Goal: Information Seeking & Learning: Learn about a topic

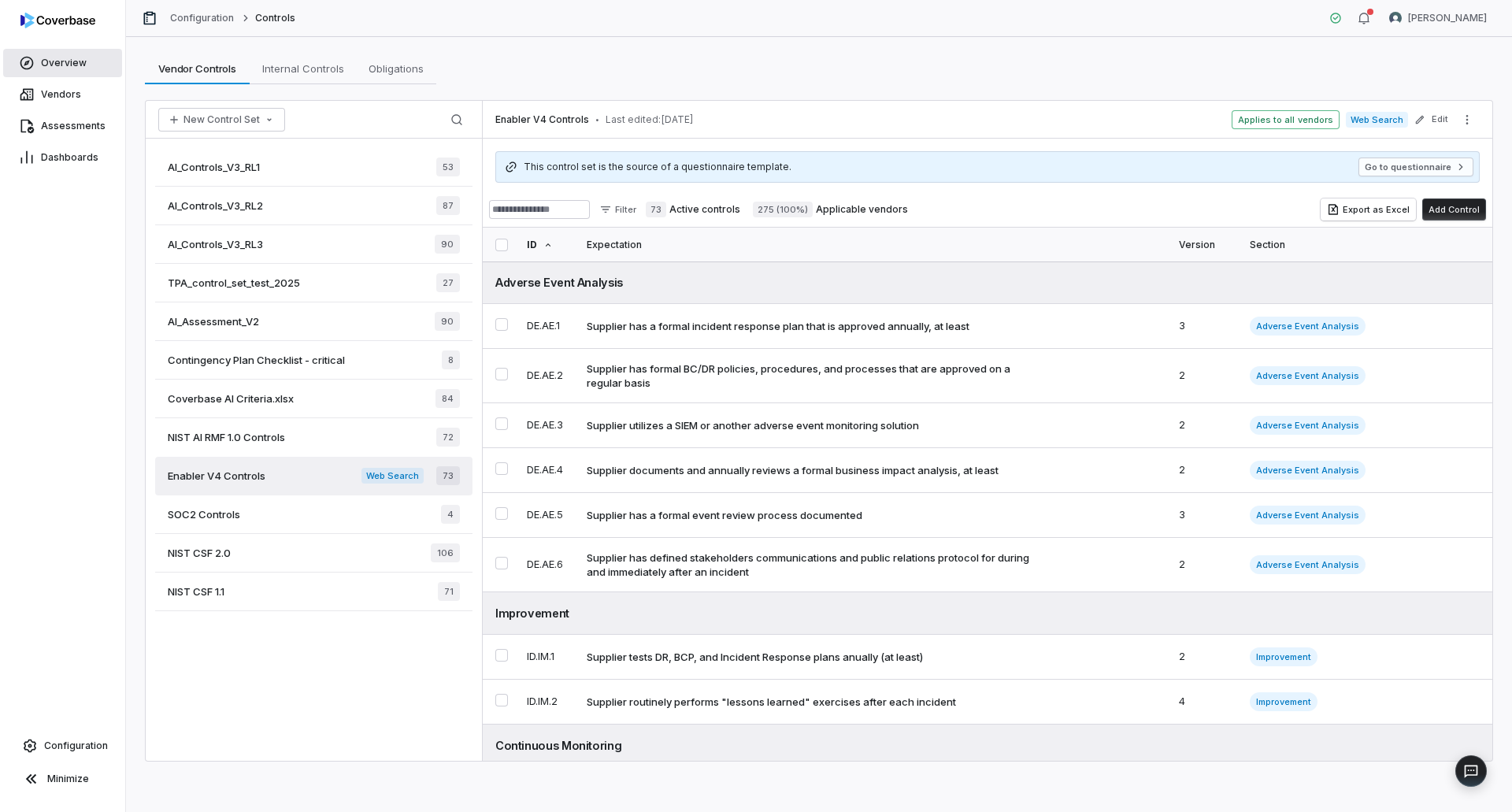
click at [68, 58] on span "Overview" at bounding box center [63, 62] width 46 height 13
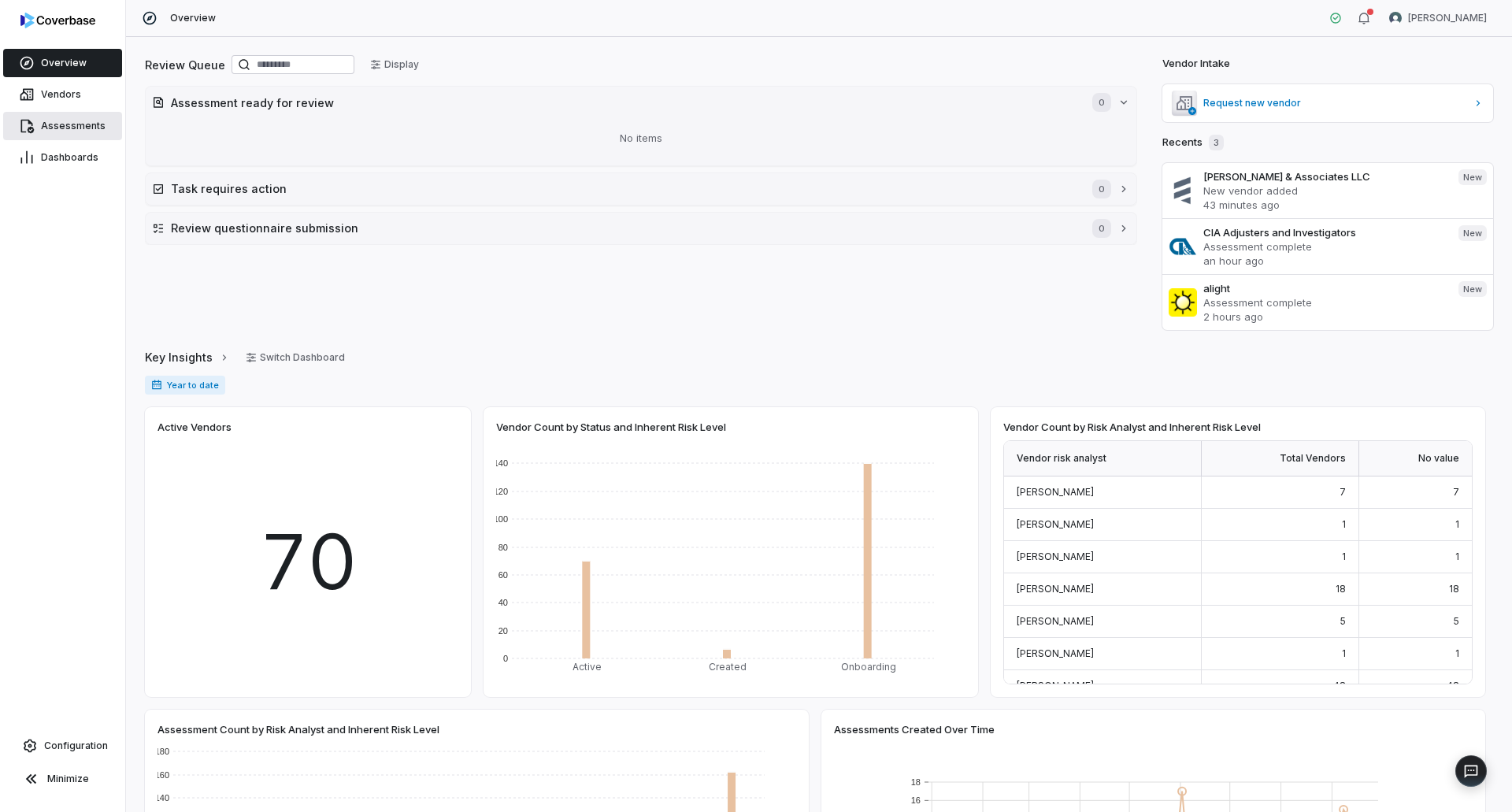
click at [58, 137] on link "Assessments" at bounding box center [62, 125] width 119 height 28
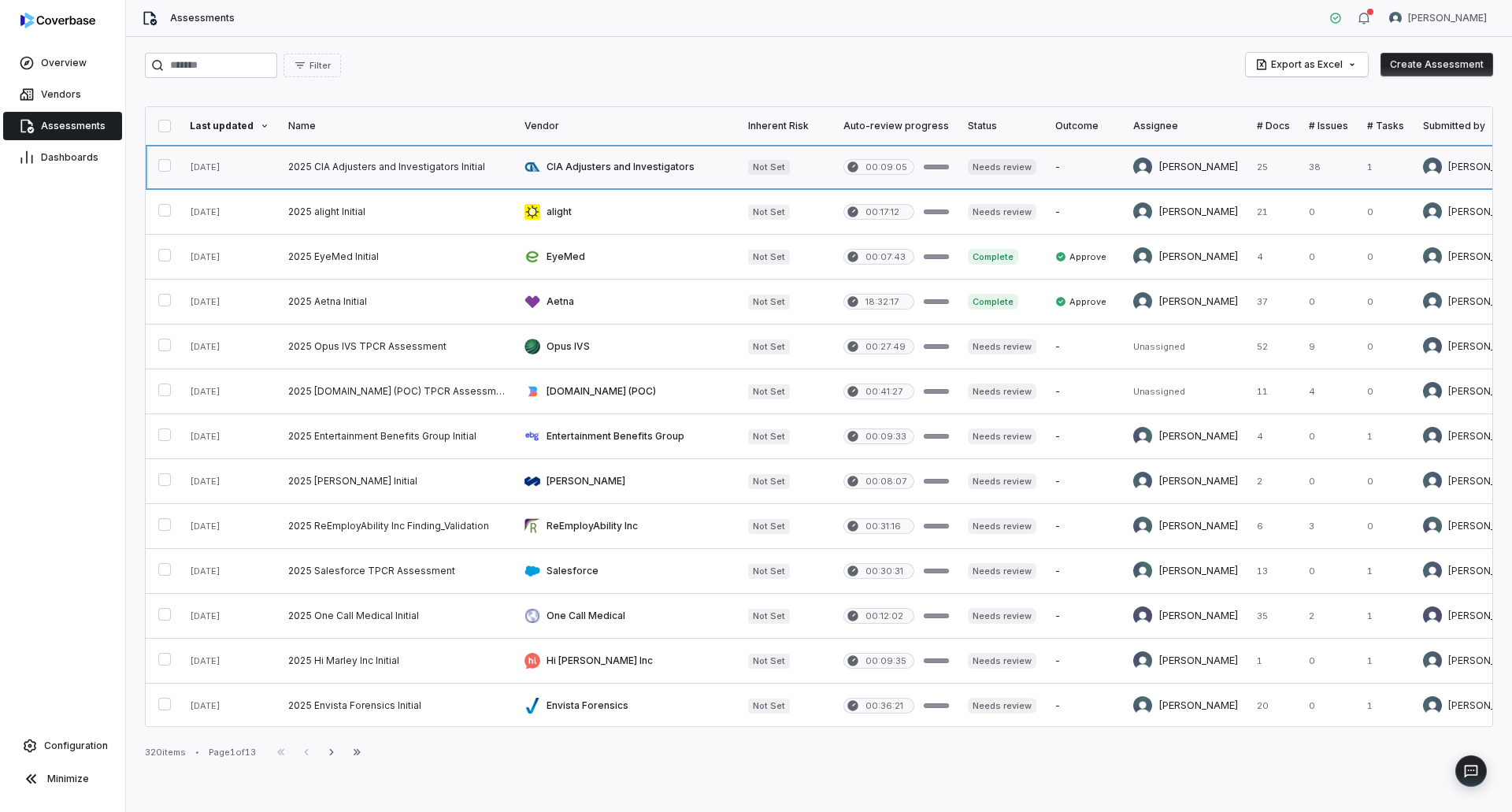
click at [611, 156] on link at bounding box center [627, 166] width 224 height 44
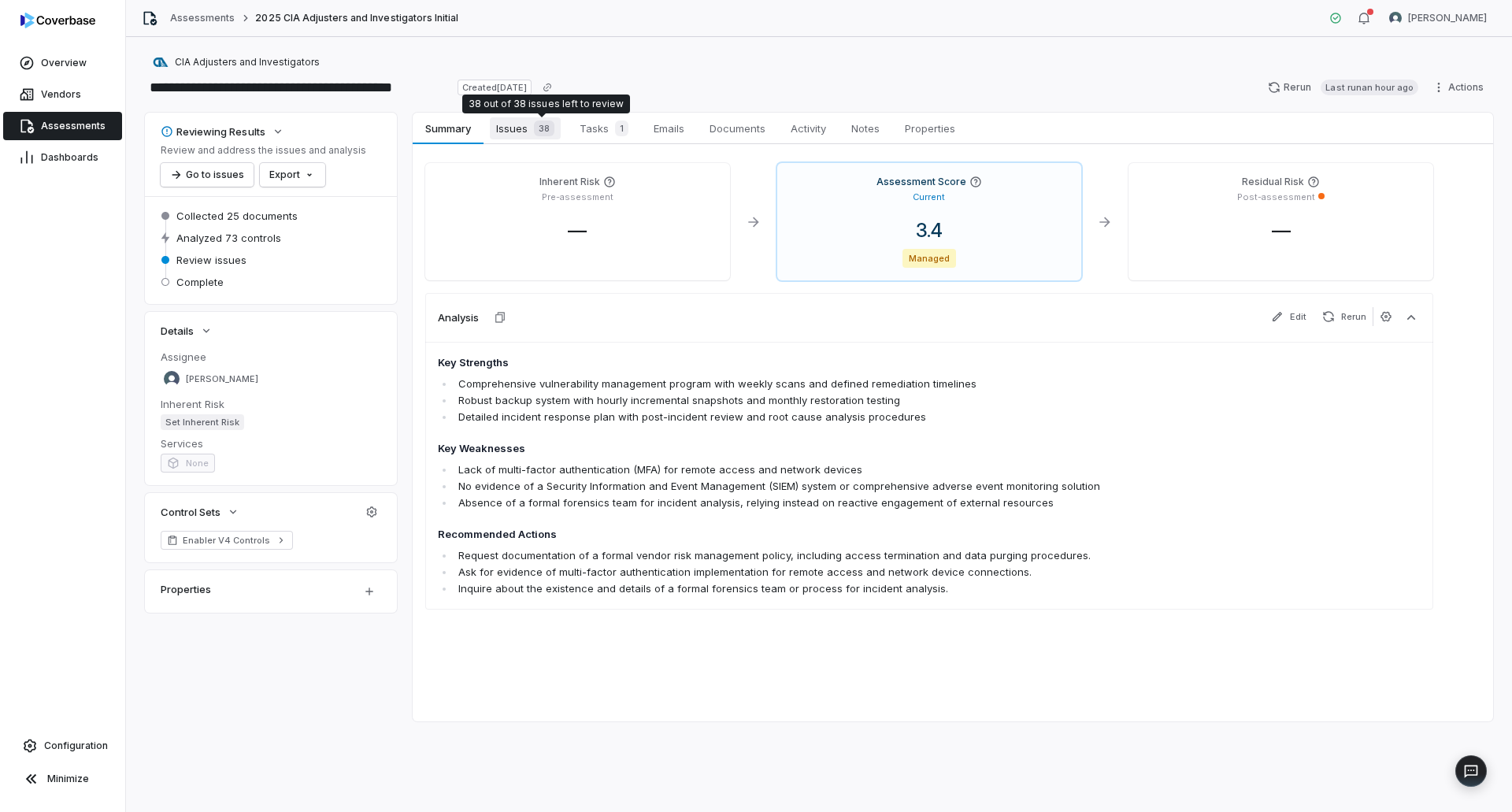
click at [531, 122] on div "38" at bounding box center [541, 128] width 27 height 16
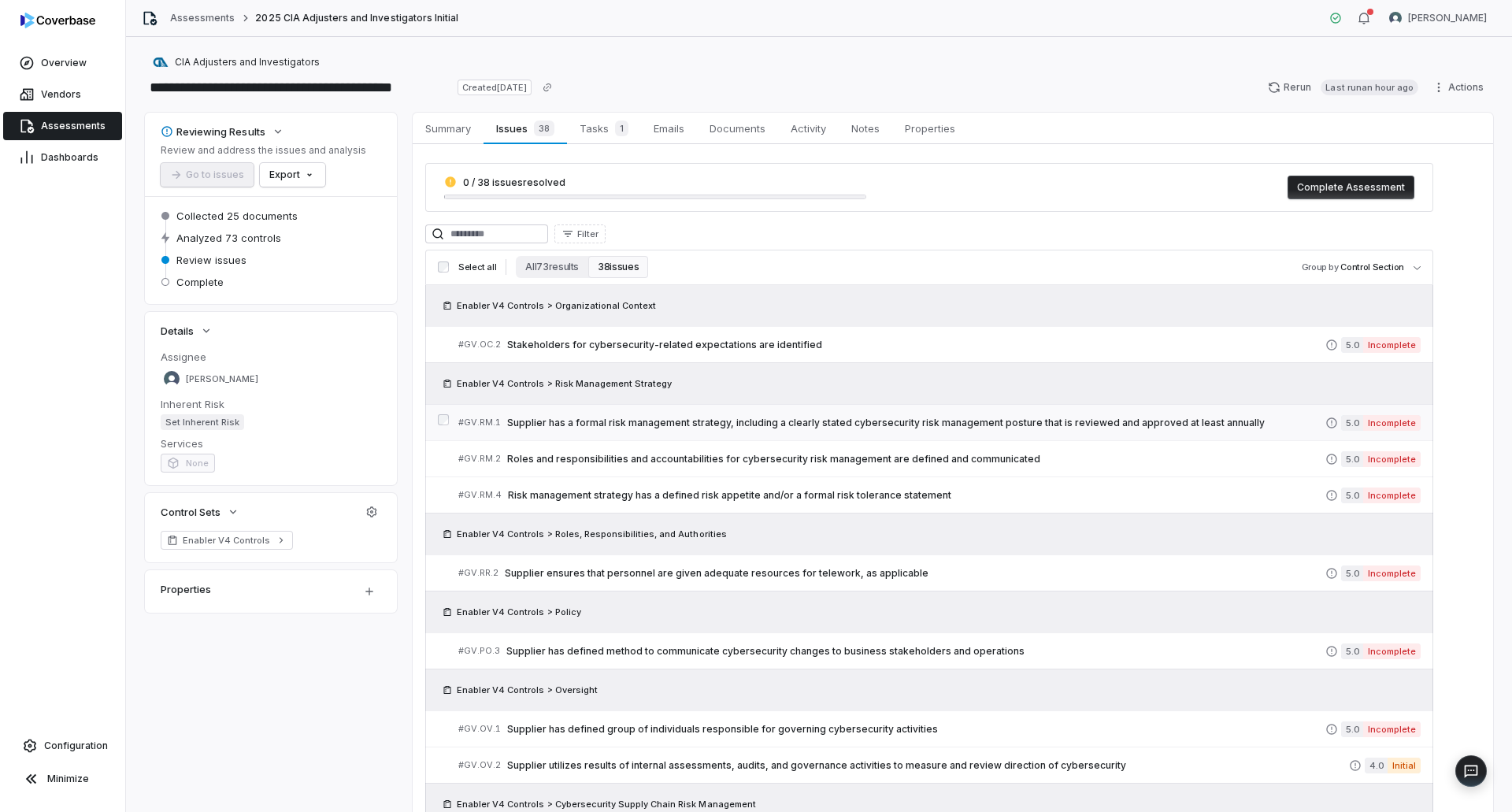
click at [725, 416] on span "Supplier has a formal risk management strategy, including a clearly stated cybe…" at bounding box center [916, 422] width 818 height 13
click at [626, 491] on span "Risk management strategy has a defined risk appetite and/or a formal risk toler…" at bounding box center [917, 495] width 817 height 13
click at [689, 339] on span "Stakeholders for cybersecurity-related expectations are identified" at bounding box center [916, 344] width 818 height 13
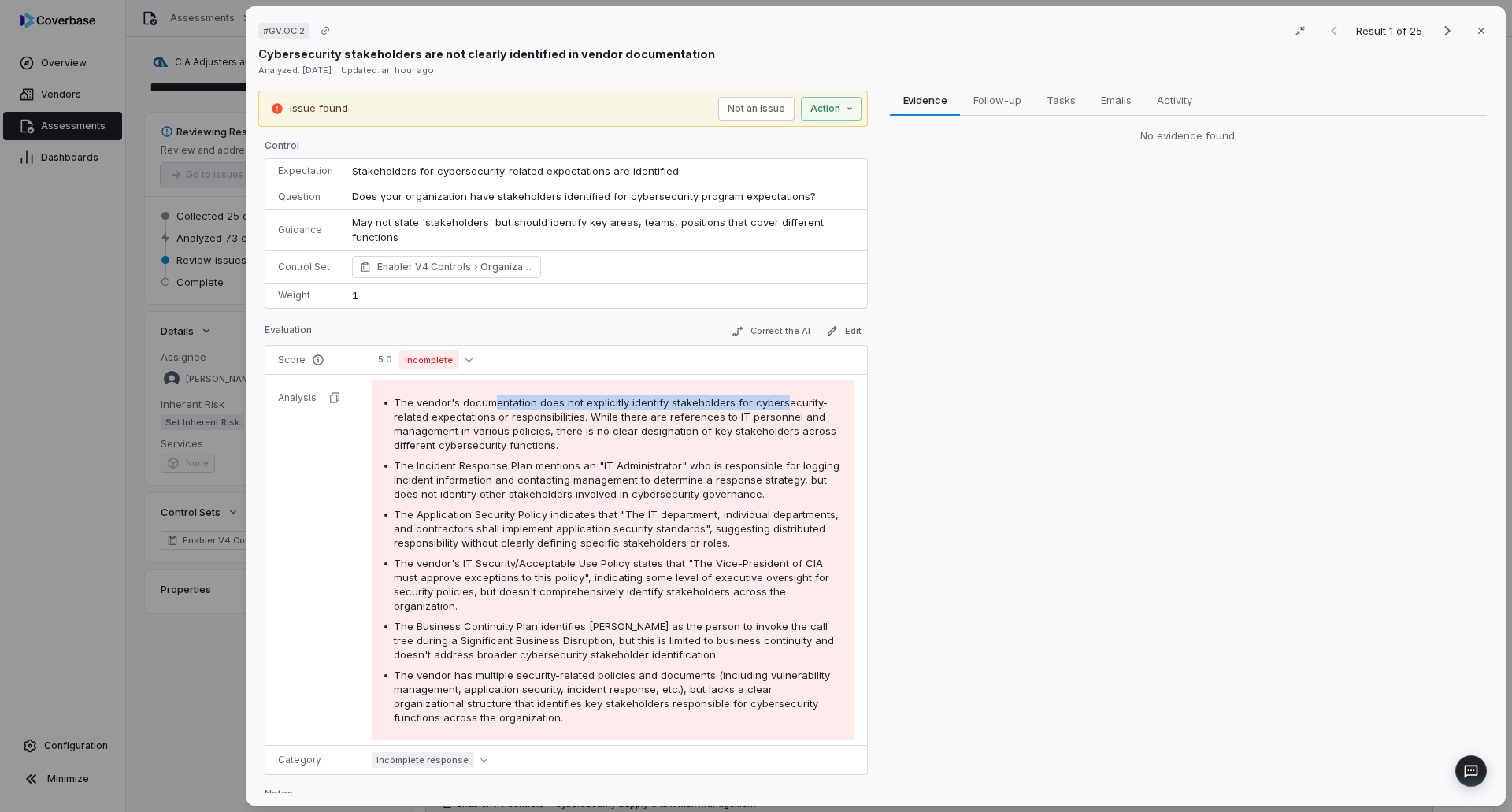
drag, startPoint x: 512, startPoint y: 404, endPoint x: 775, endPoint y: 404, distance: 263.0
click at [778, 404] on span "The vendor's documentation does not explicitly identify stakeholders for cybers…" at bounding box center [615, 423] width 443 height 55
drag, startPoint x: 486, startPoint y: 469, endPoint x: 736, endPoint y: 469, distance: 250.0
click at [738, 462] on span "The Incident Response Plan mentions an "IT Administrator" who is responsible fo…" at bounding box center [617, 479] width 446 height 41
drag, startPoint x: 535, startPoint y: 523, endPoint x: 716, endPoint y: 517, distance: 181.1
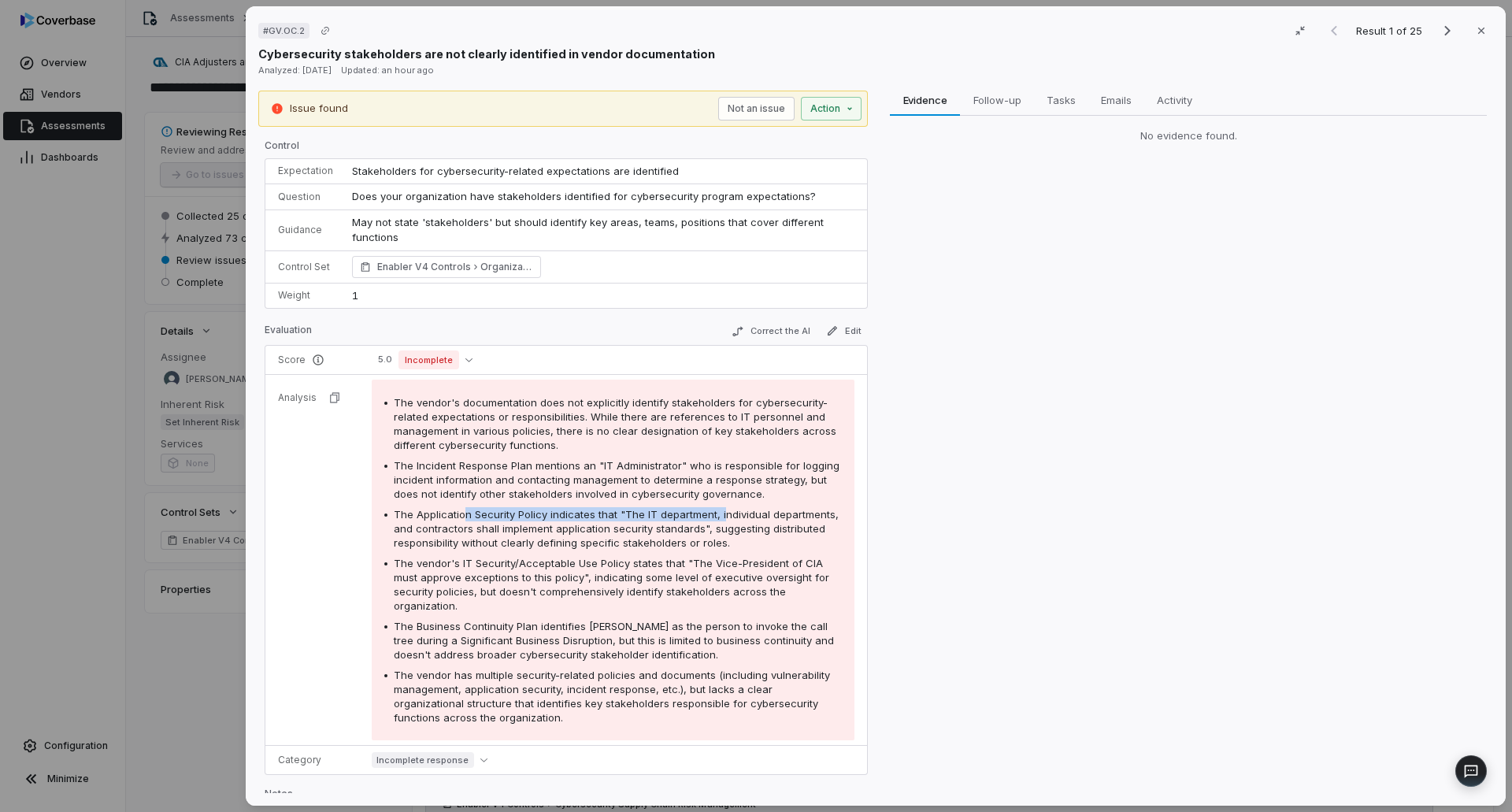
click at [716, 517] on span "The Application Security Policy indicates that "The IT department, individual d…" at bounding box center [616, 528] width 445 height 41
drag, startPoint x: 182, startPoint y: 484, endPoint x: 329, endPoint y: 429, distance: 157.0
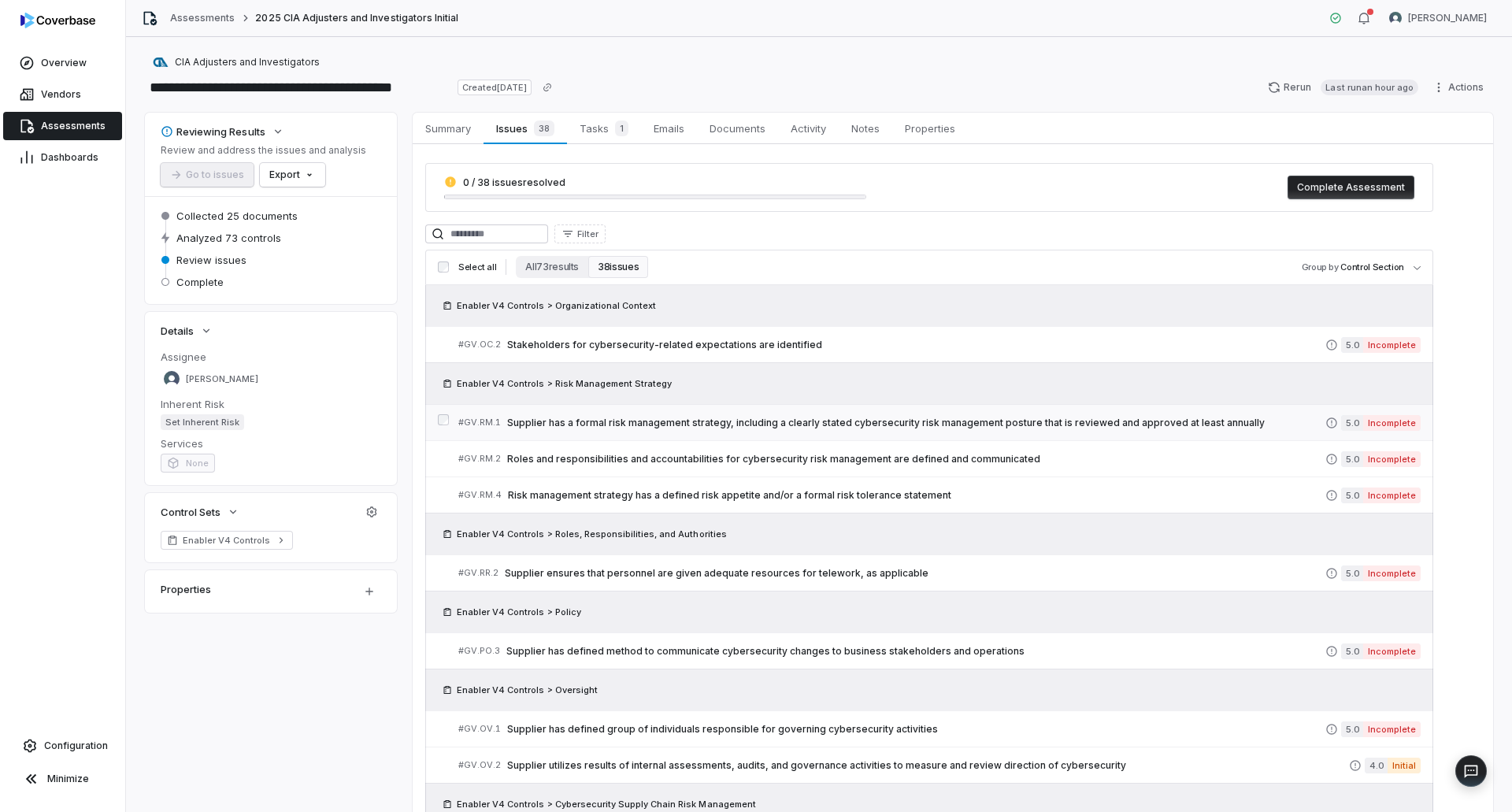
click at [589, 439] on link "# GV.RM.1 Supplier has a formal risk management strategy, including a clearly s…" at bounding box center [939, 422] width 962 height 35
drag, startPoint x: 134, startPoint y: 535, endPoint x: 310, endPoint y: 502, distance: 179.1
click at [506, 472] on link "# GV.RM.2 Roles and responsibilities and accountabilities for cybersecurity ris…" at bounding box center [939, 458] width 962 height 35
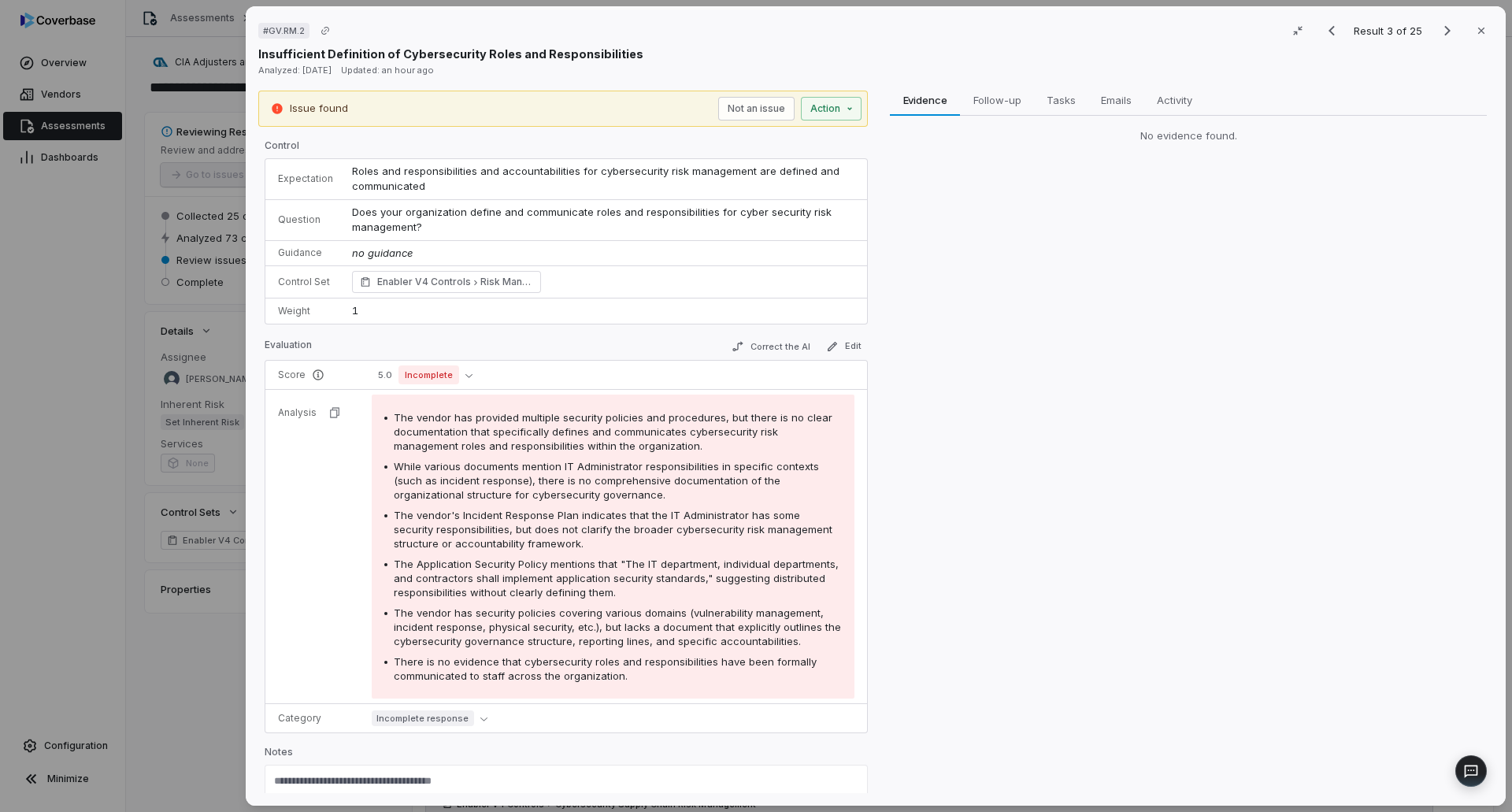
drag, startPoint x: 159, startPoint y: 465, endPoint x: 340, endPoint y: 465, distance: 181.0
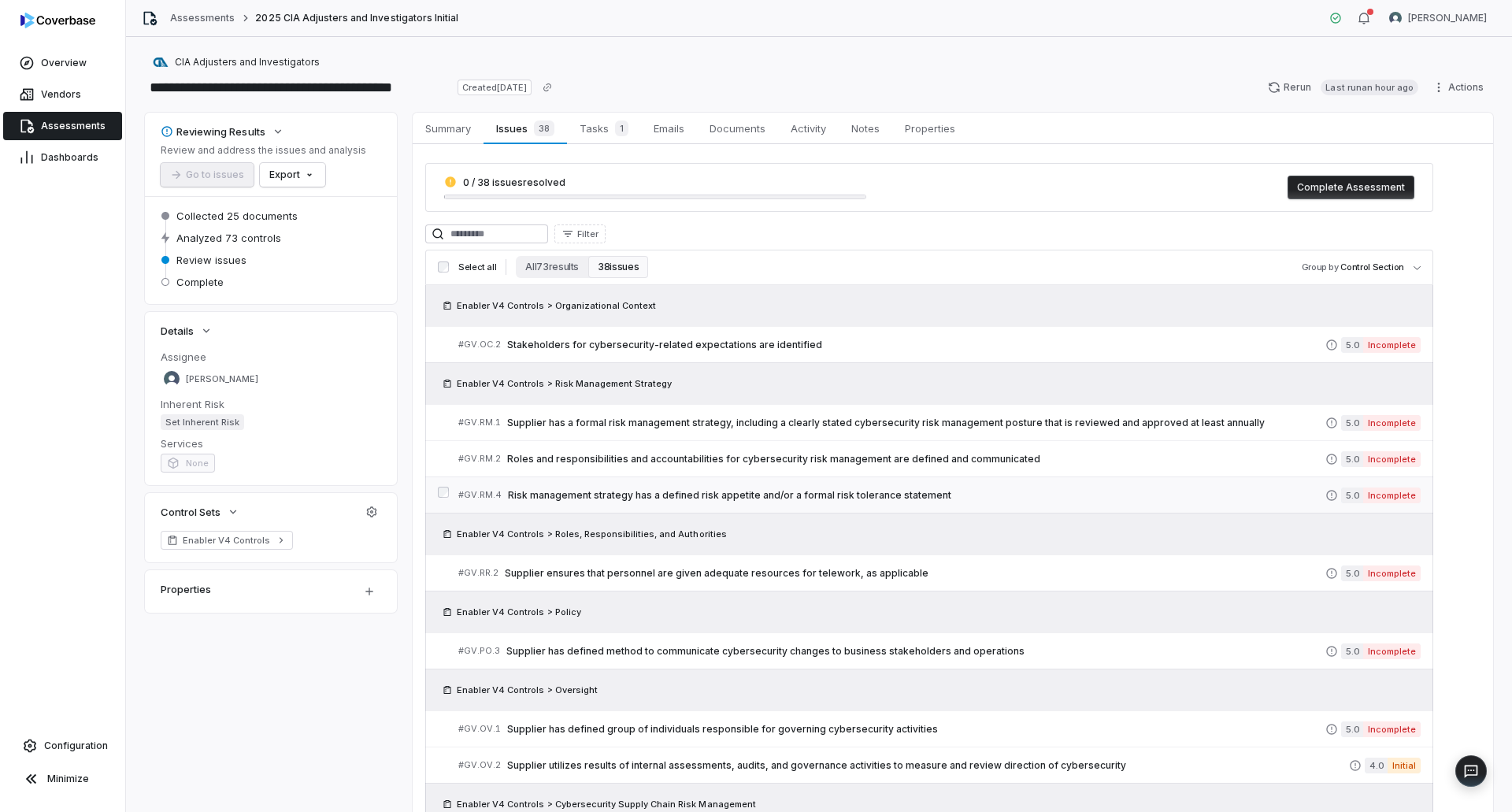
click at [600, 502] on div "# GV.RM.4 Risk management strategy has a defined risk appetite and/or a formal …" at bounding box center [891, 494] width 867 height 17
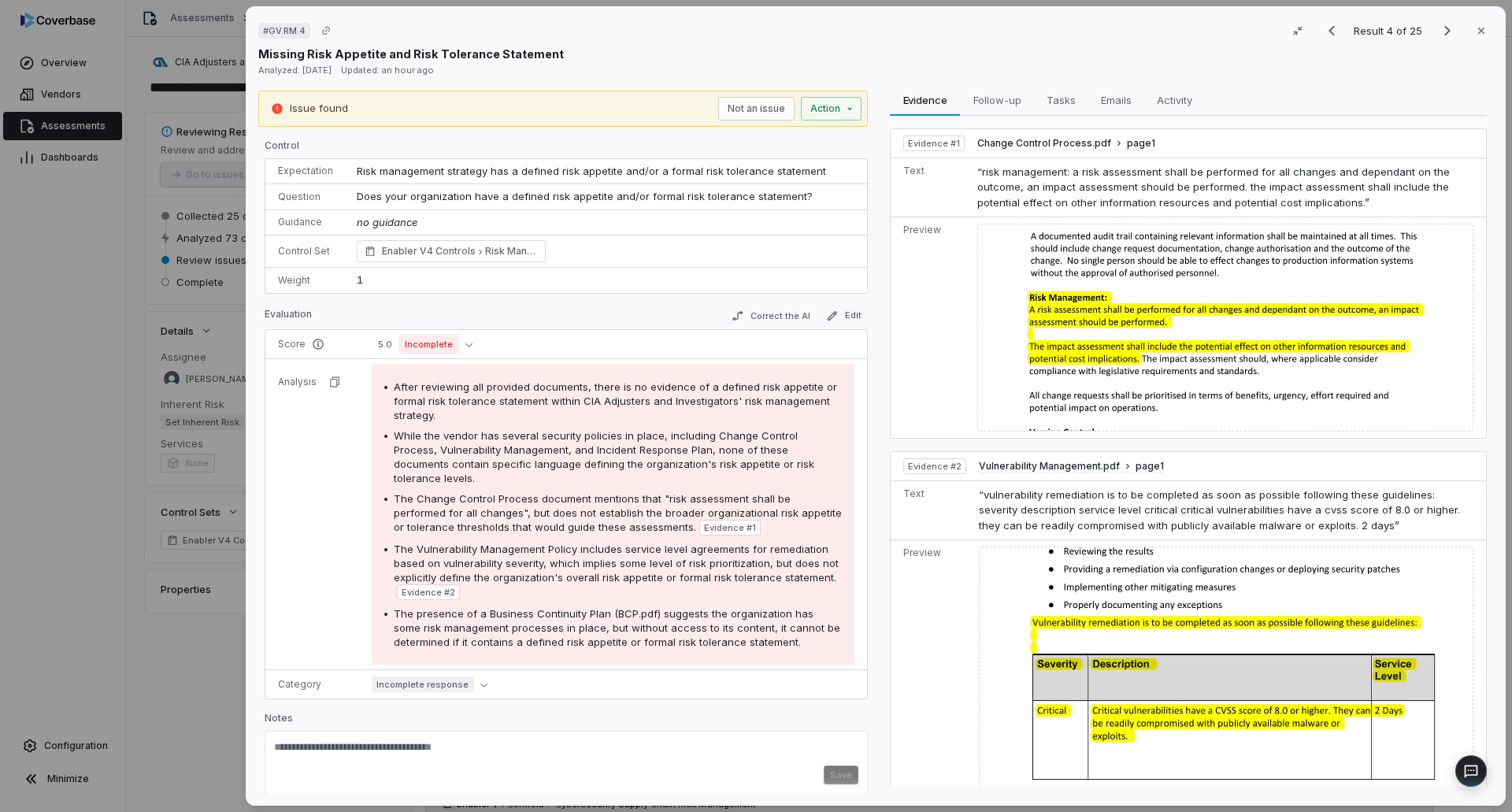
scroll to position [35, 0]
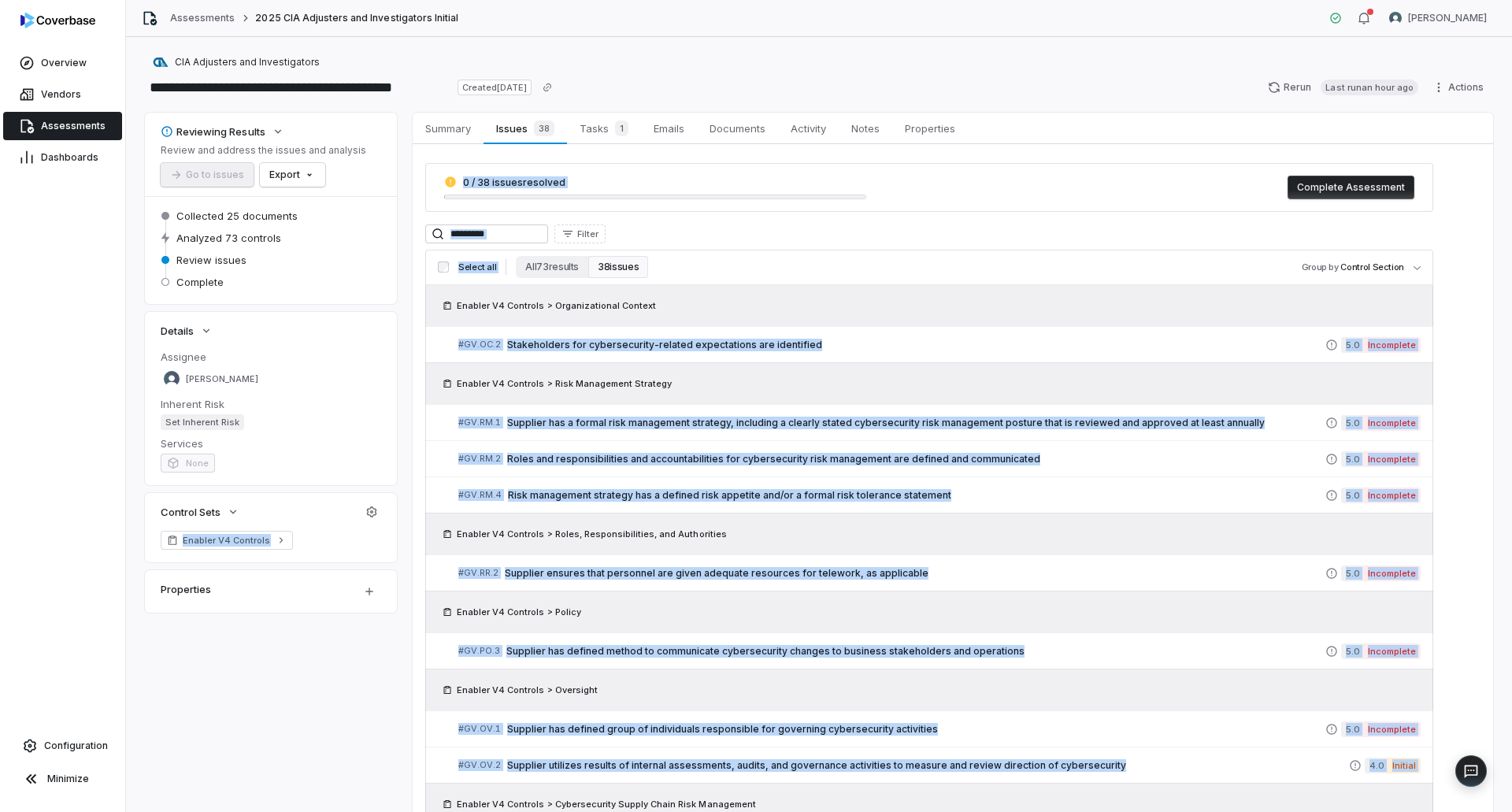
scroll to position [394, 0]
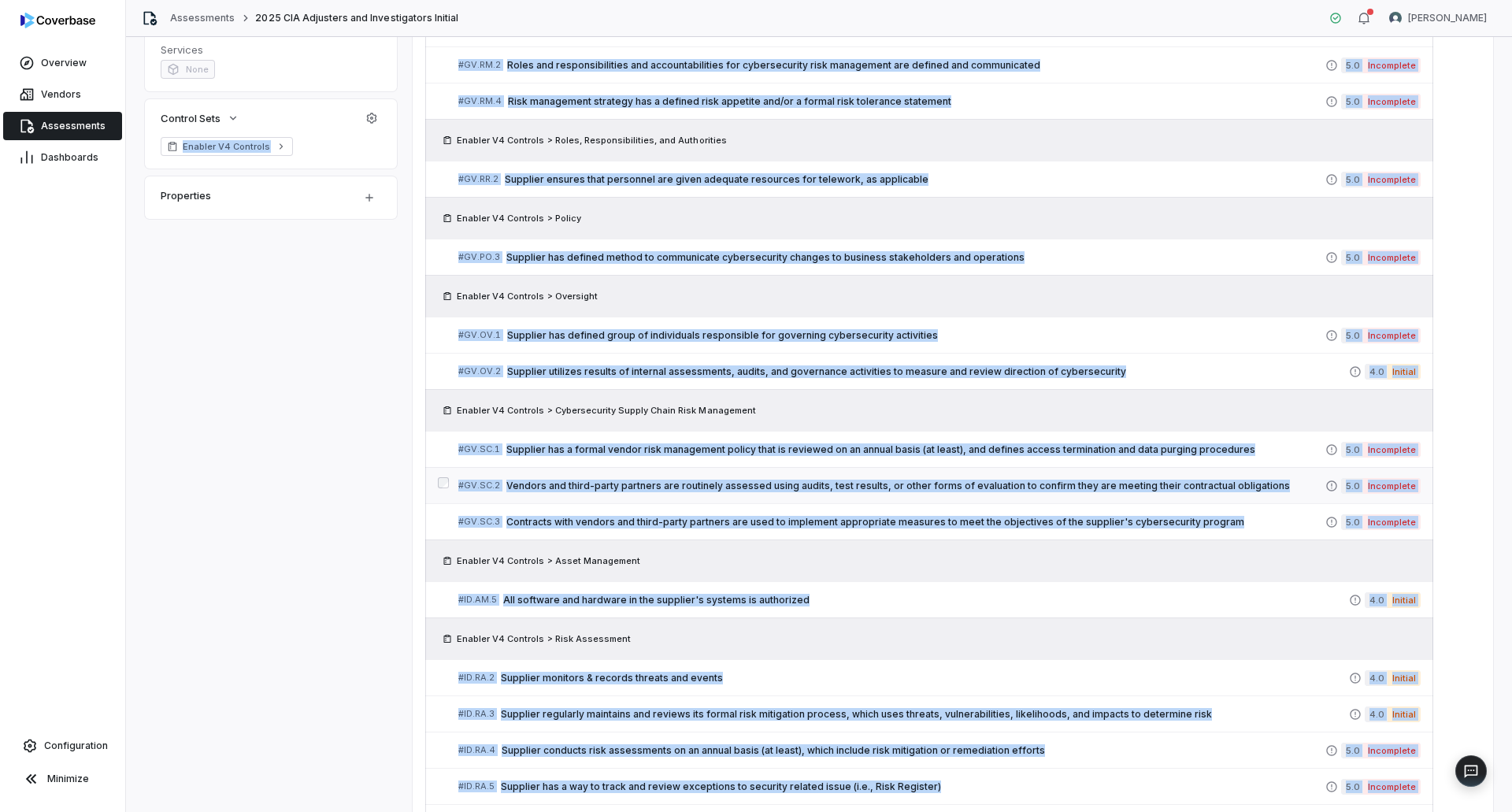
click at [580, 479] on span "Vendors and third-party partners are routinely assessed using audits, test resu…" at bounding box center [916, 485] width 819 height 13
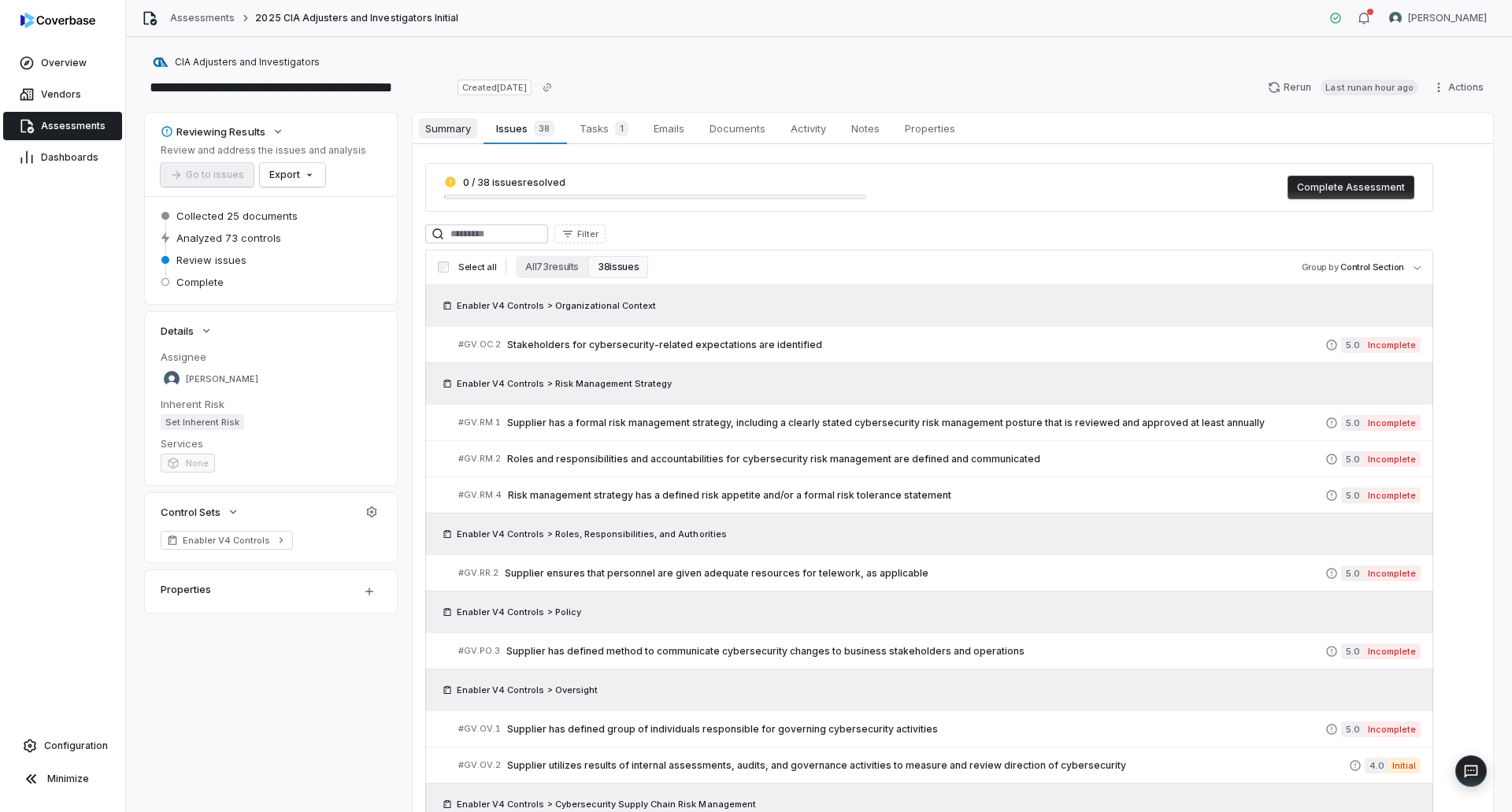
click at [447, 126] on span "Summary" at bounding box center [449, 127] width 58 height 20
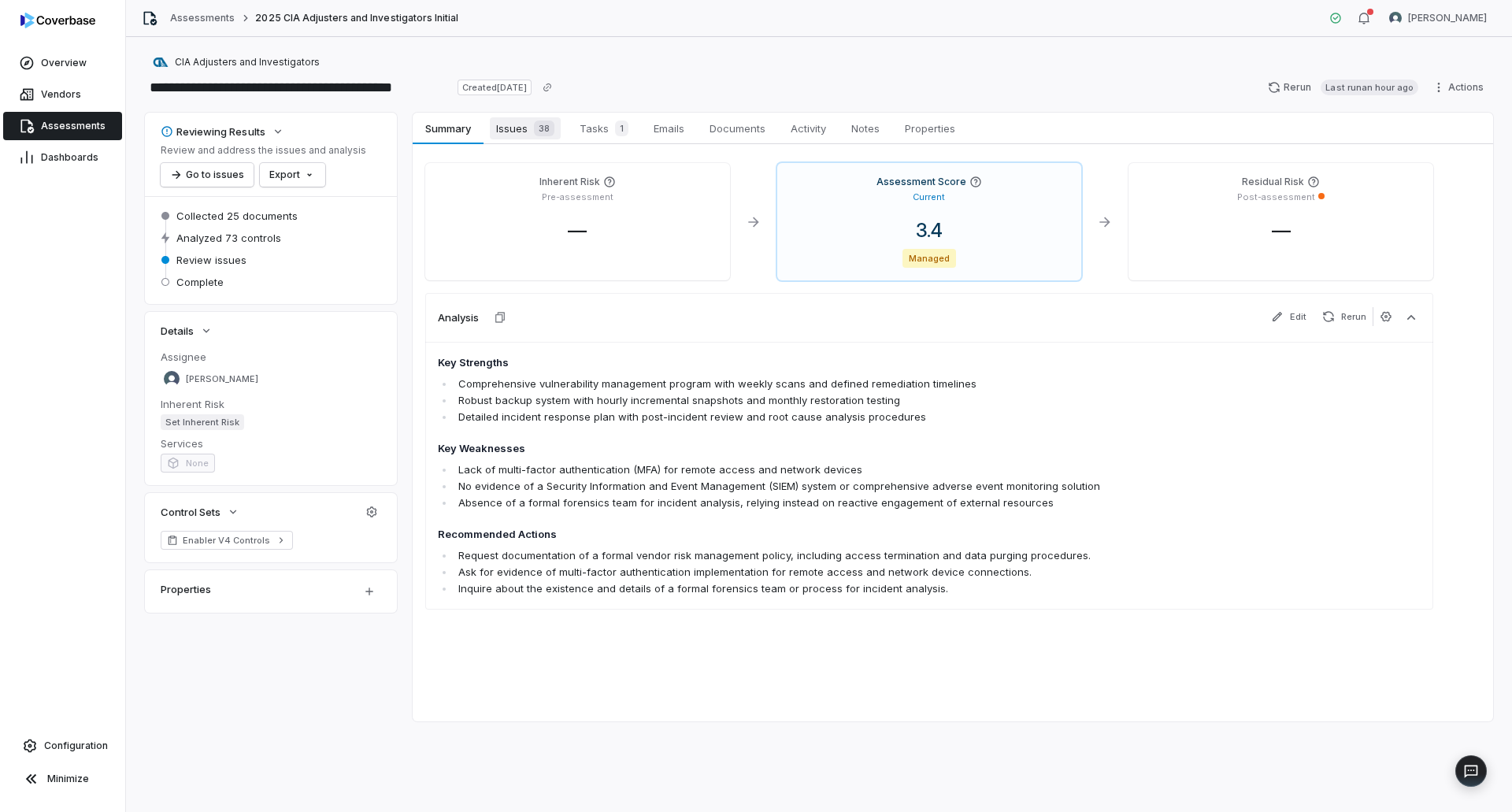
click at [515, 124] on span "Issues 38" at bounding box center [524, 128] width 71 height 22
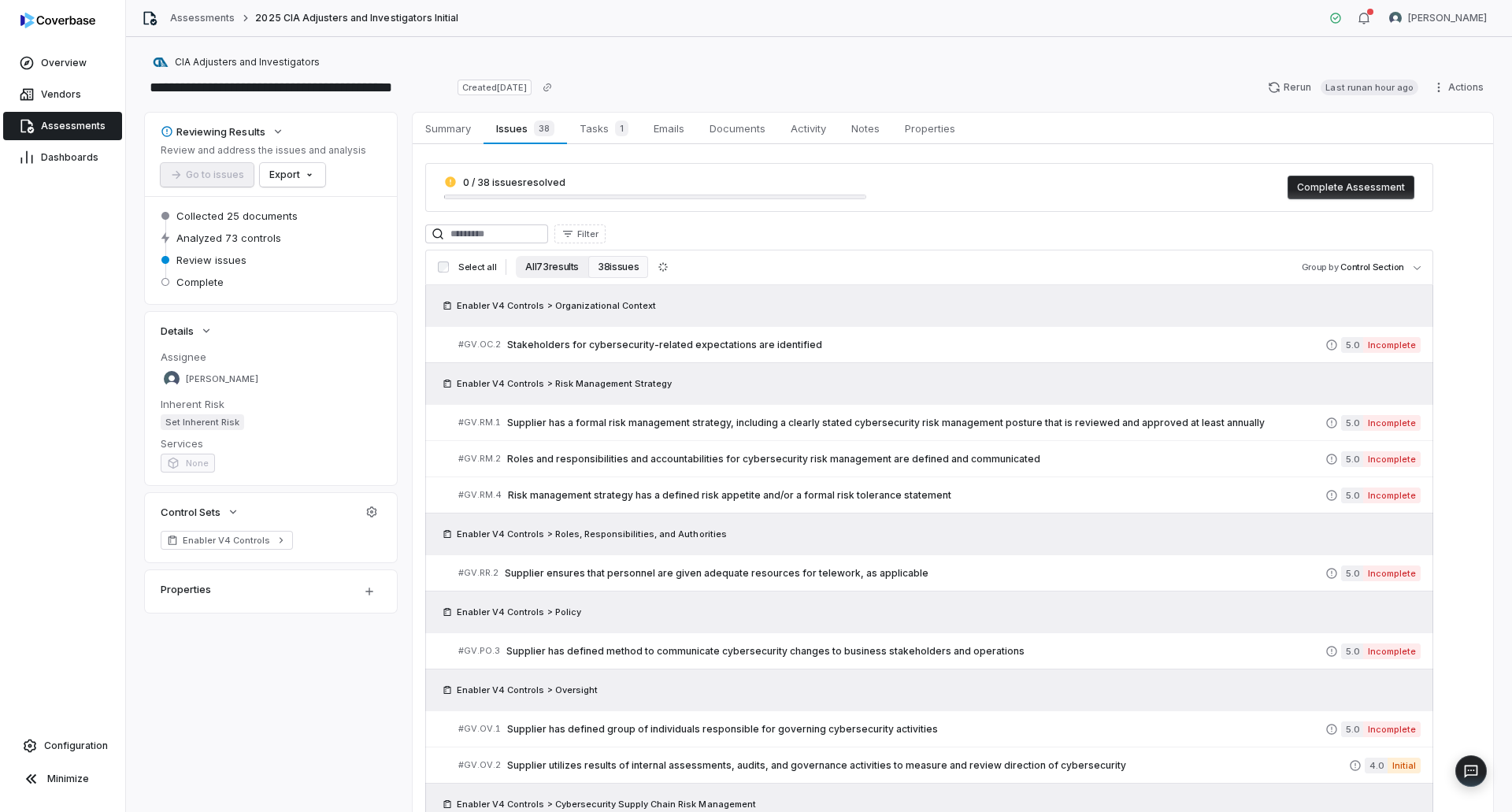
click at [558, 265] on button "All 73 results" at bounding box center [552, 266] width 72 height 22
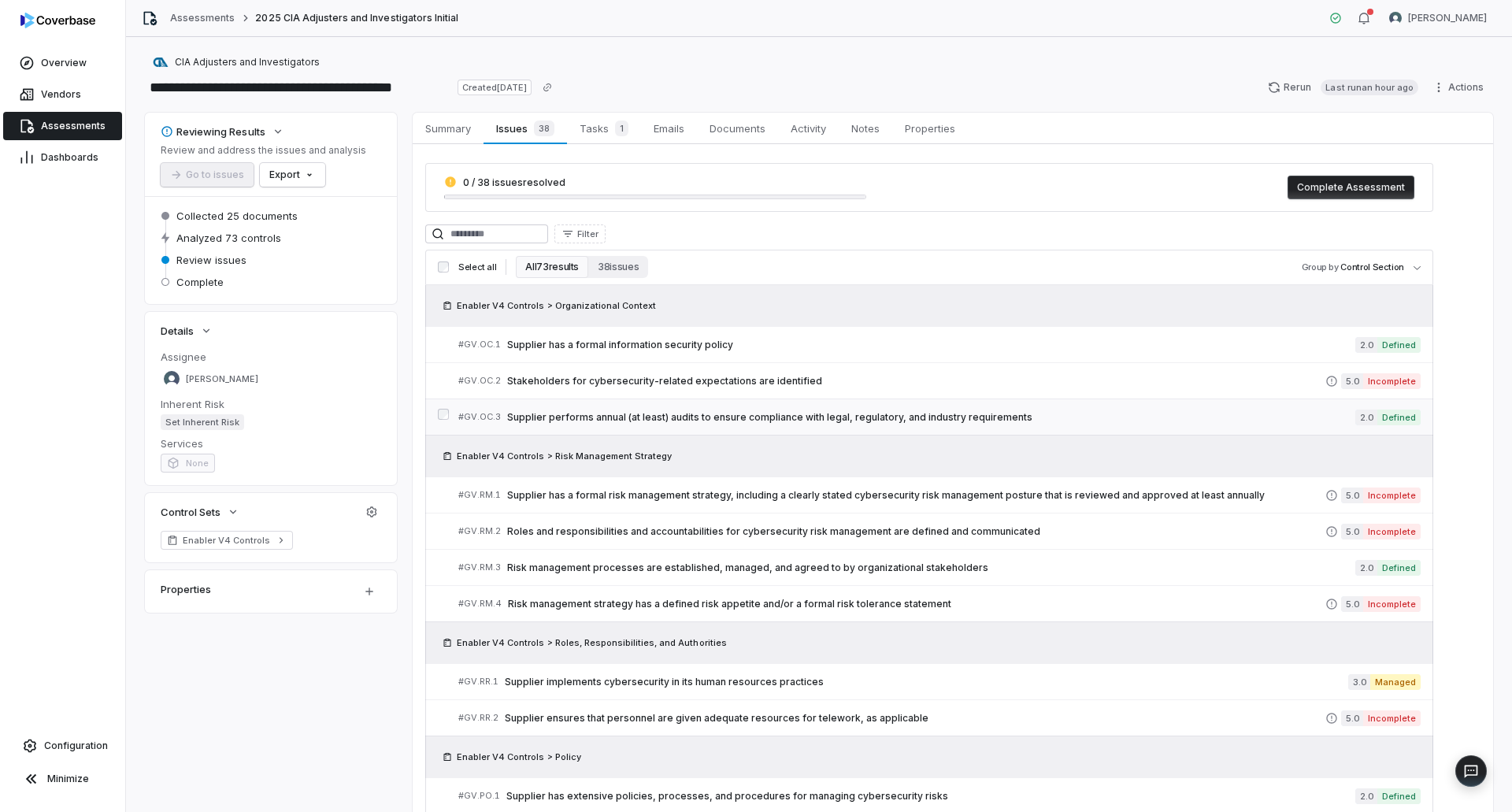
click at [732, 416] on span "Supplier performs annual (at least) audits to ensure compliance with legal, reg…" at bounding box center [931, 417] width 848 height 13
click at [838, 564] on span "Risk management processes are established, managed, and agreed to by organizati…" at bounding box center [931, 567] width 848 height 13
drag, startPoint x: 210, startPoint y: 545, endPoint x: 227, endPoint y: 547, distance: 17.1
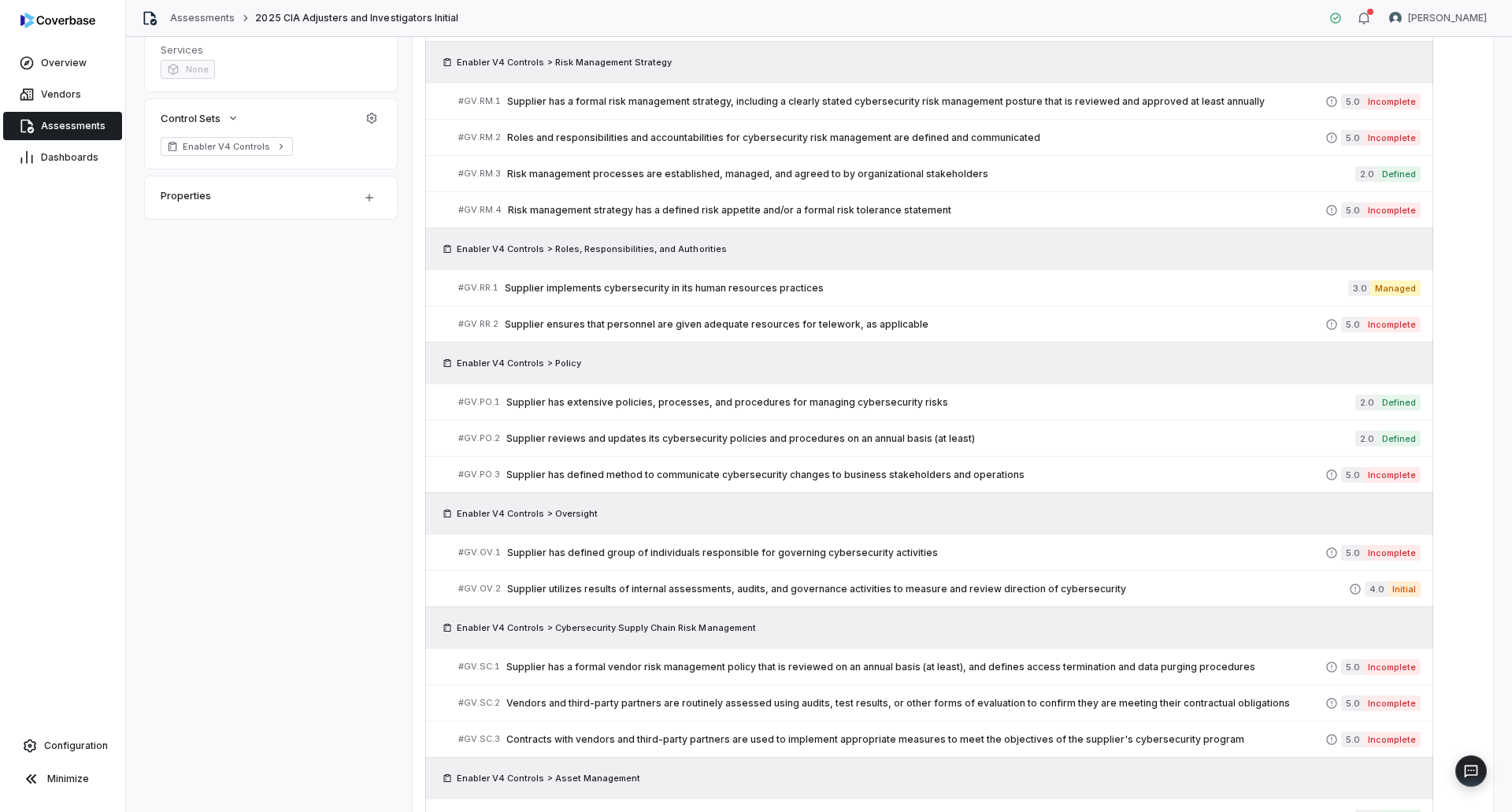
scroll to position [825, 0]
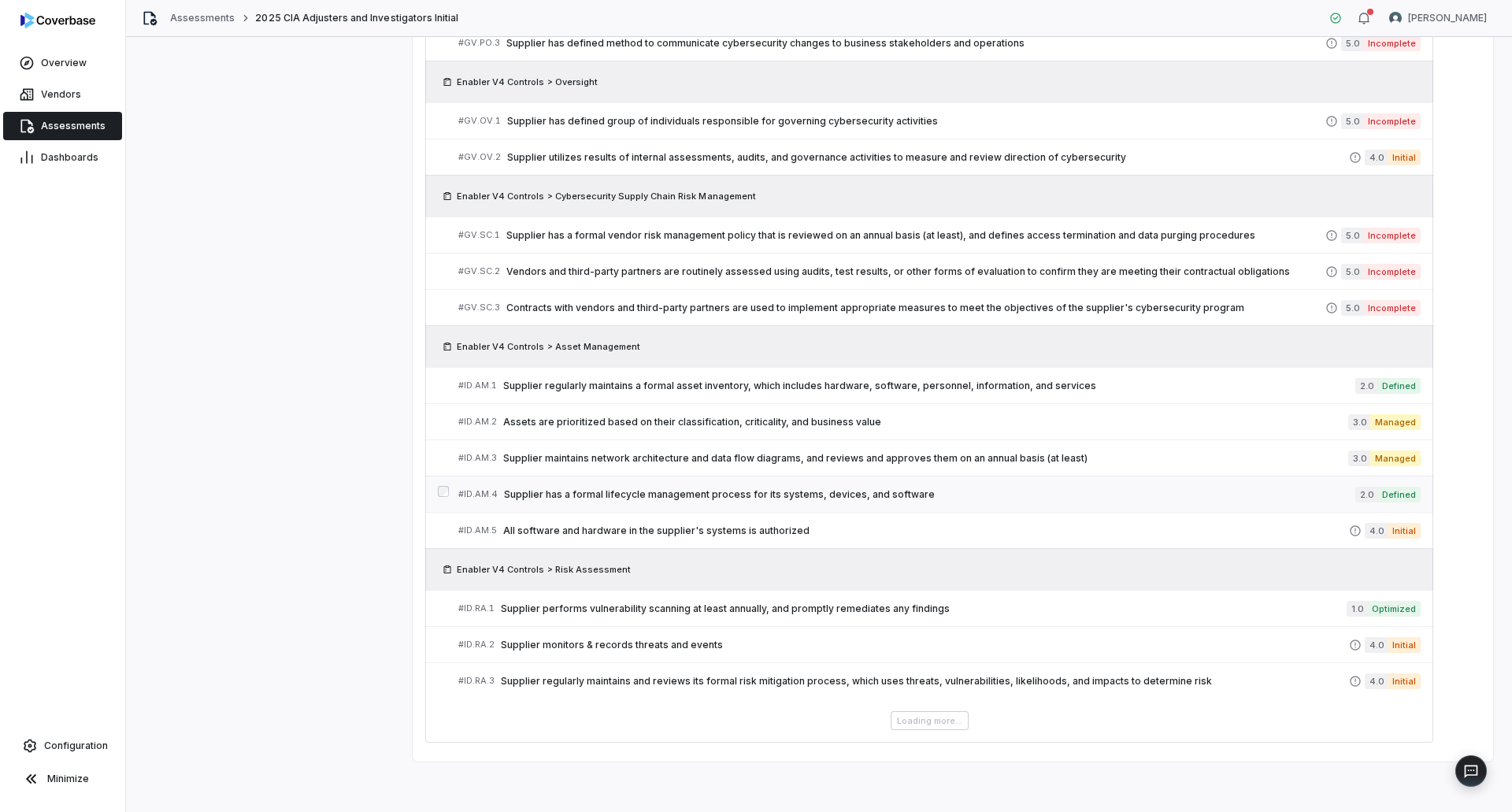
click at [1234, 489] on span "Supplier has a formal lifecycle management process for its systems, devices, an…" at bounding box center [929, 494] width 851 height 13
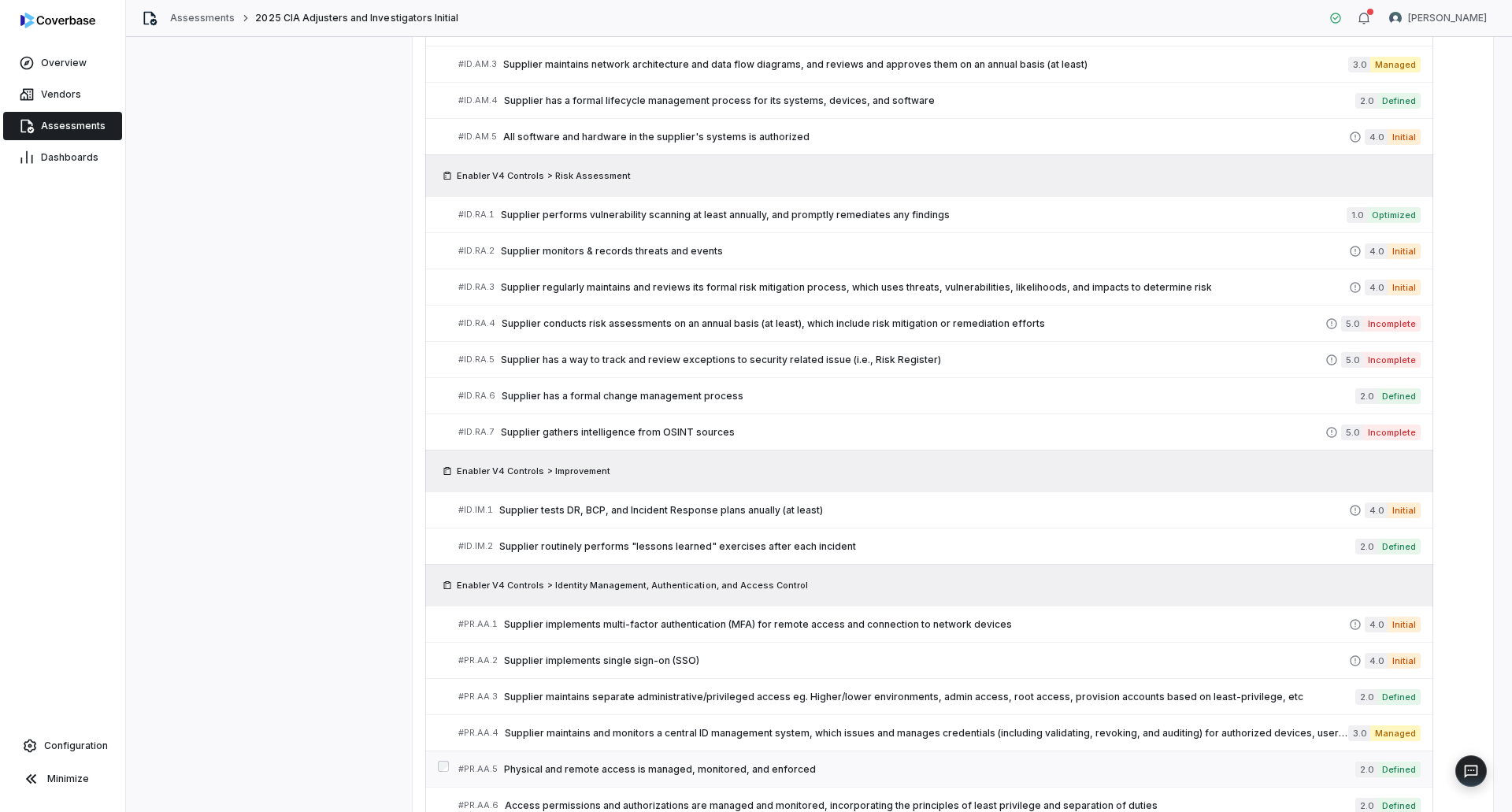
scroll to position [1376, 0]
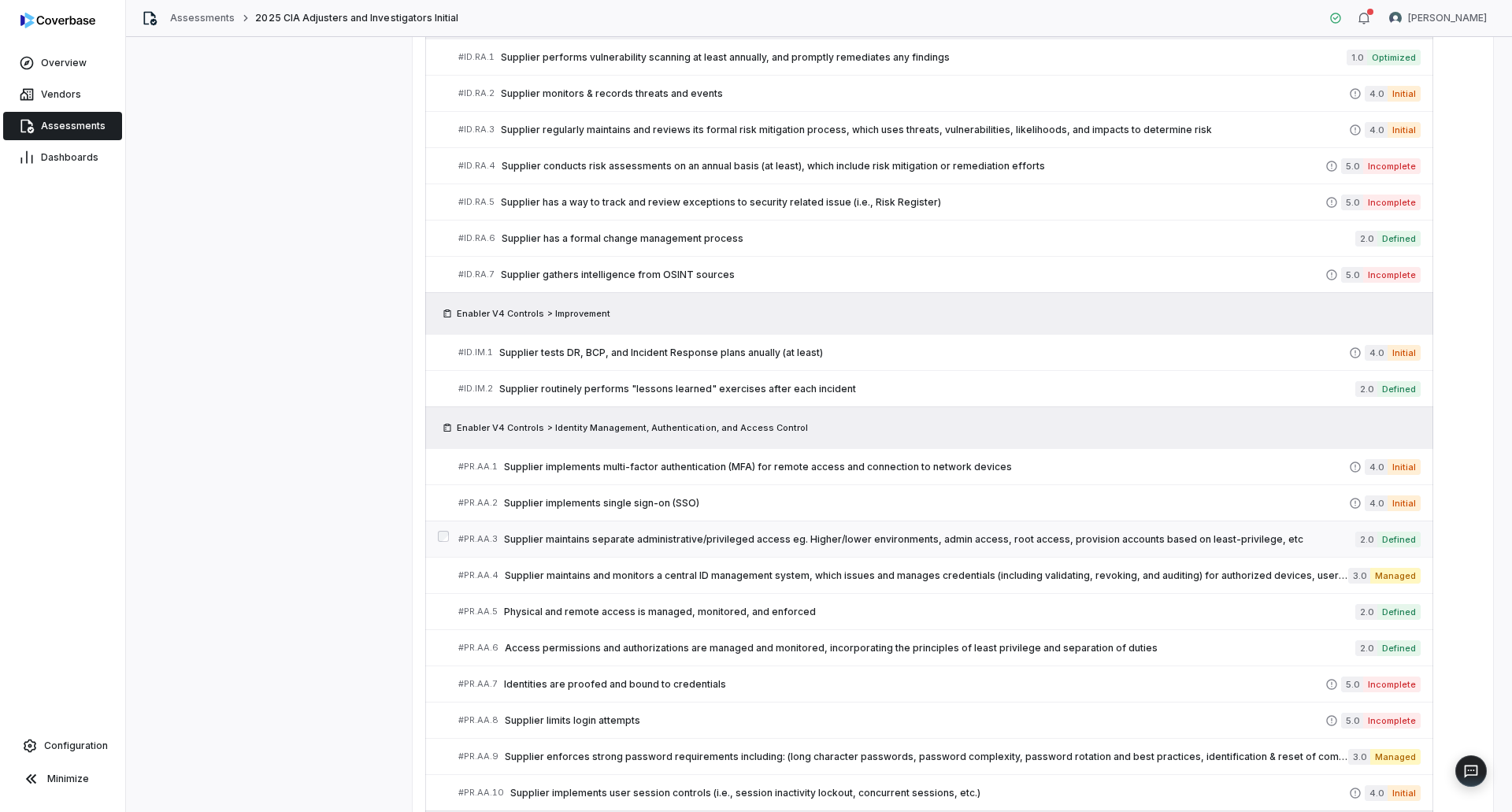
click at [708, 543] on span "Supplier maintains separate administrative/privileged access eg. Higher/lower e…" at bounding box center [929, 539] width 851 height 13
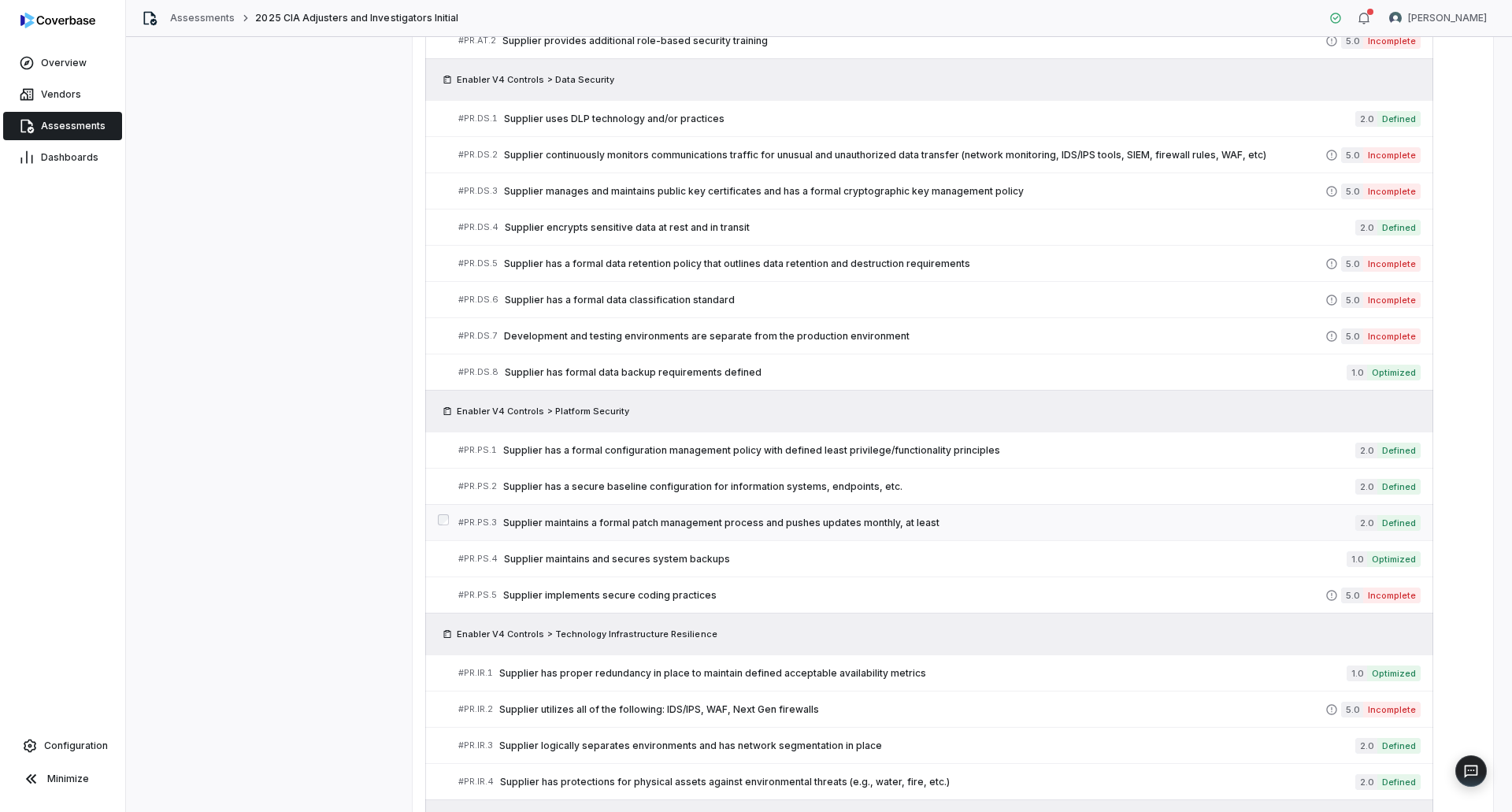
click at [761, 516] on span "Supplier maintains a formal patch management process and pushes updates monthly…" at bounding box center [929, 522] width 852 height 13
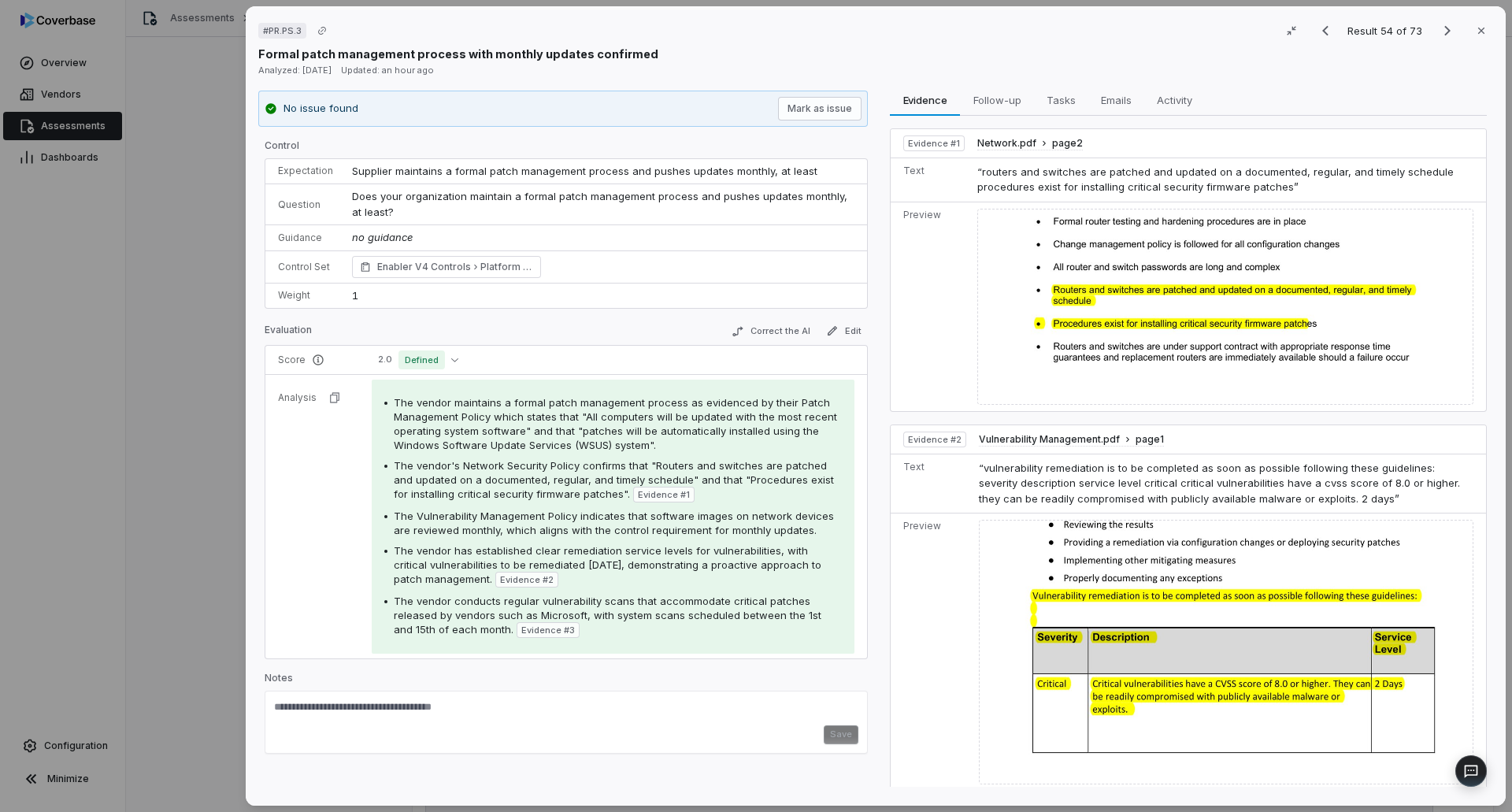
scroll to position [274, 0]
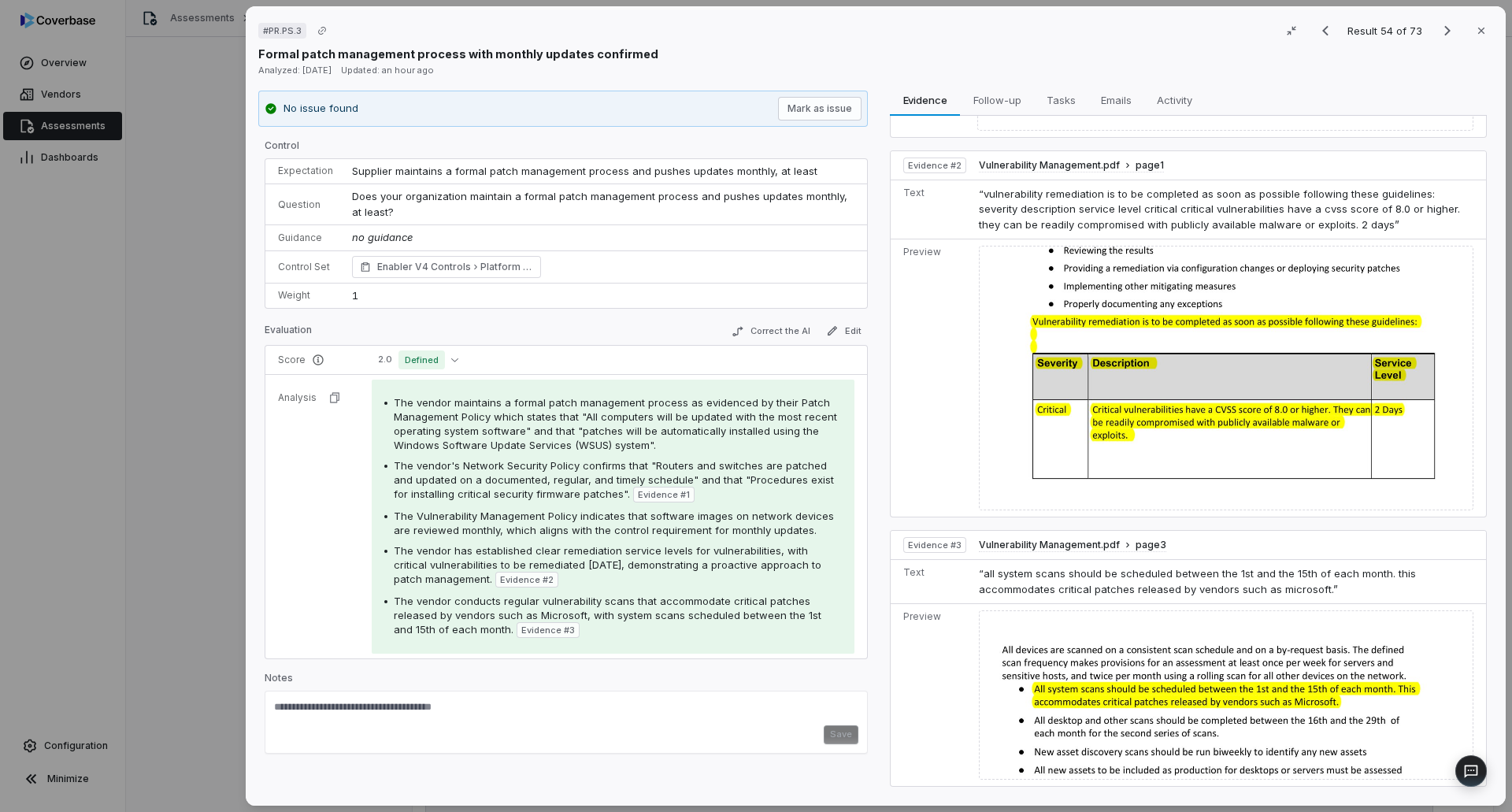
drag, startPoint x: 129, startPoint y: 514, endPoint x: 143, endPoint y: 506, distance: 16.1
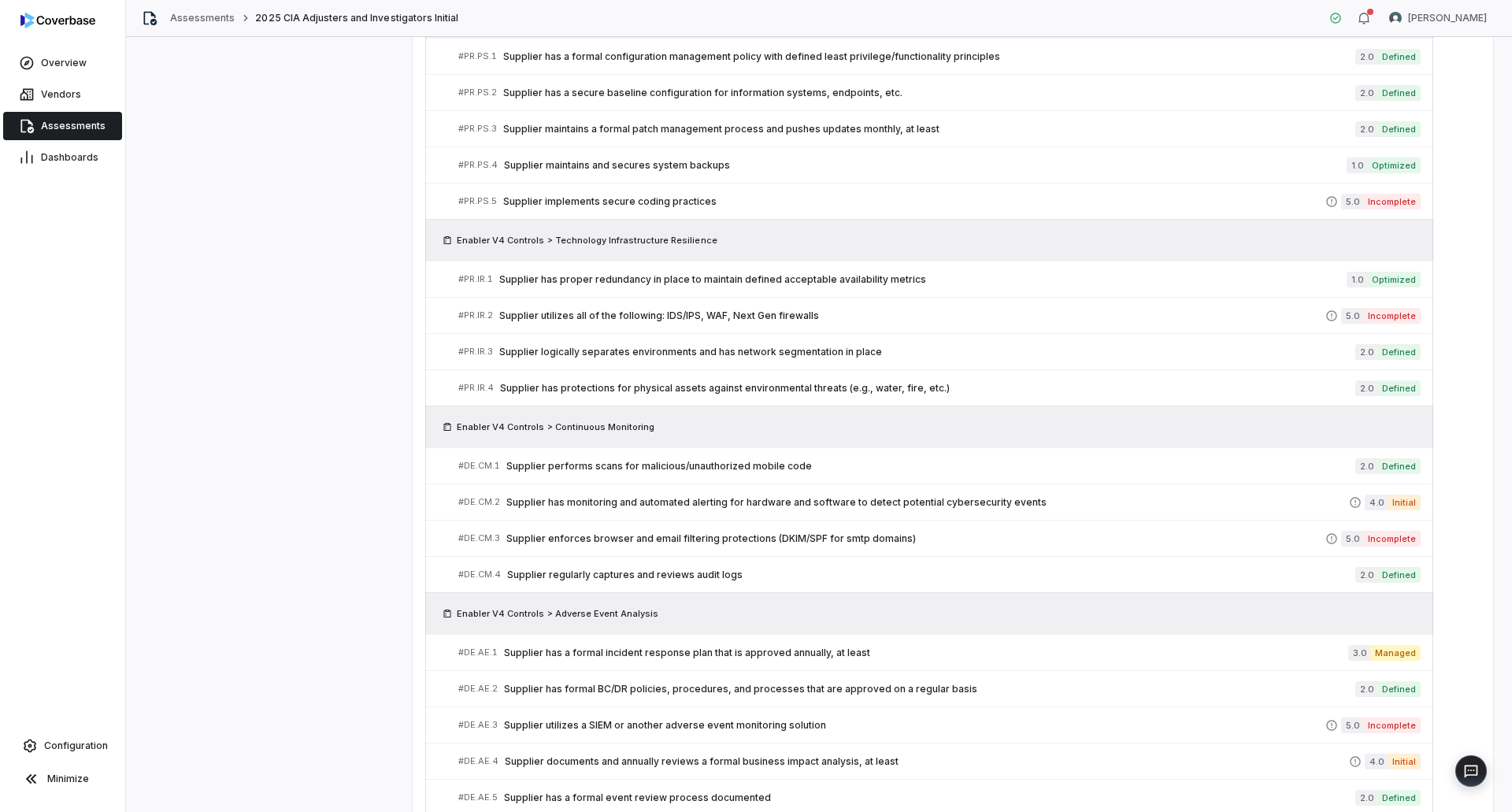
scroll to position [2714, 0]
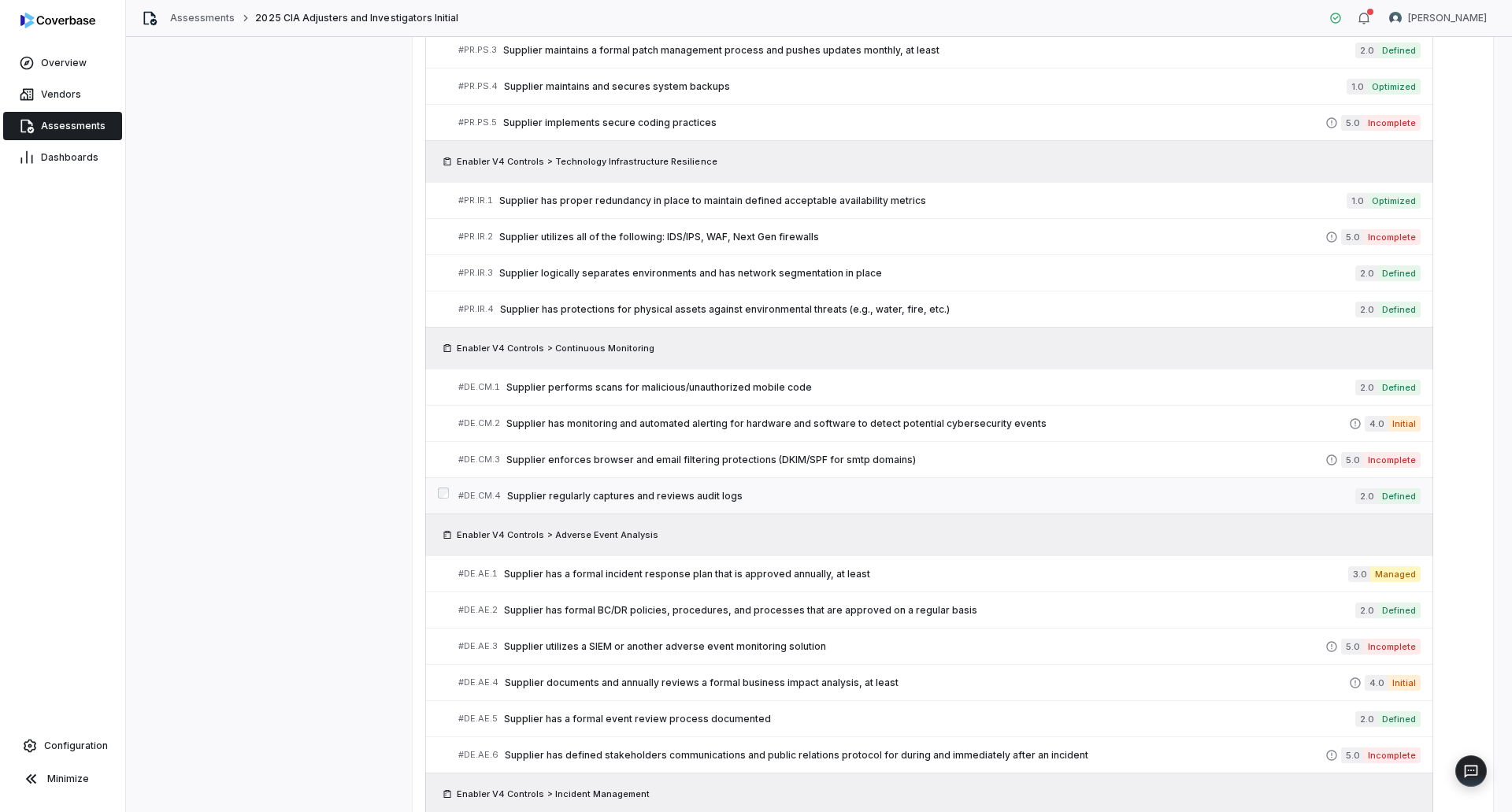
click at [746, 492] on span "Supplier regularly captures and reviews audit logs" at bounding box center [931, 495] width 848 height 13
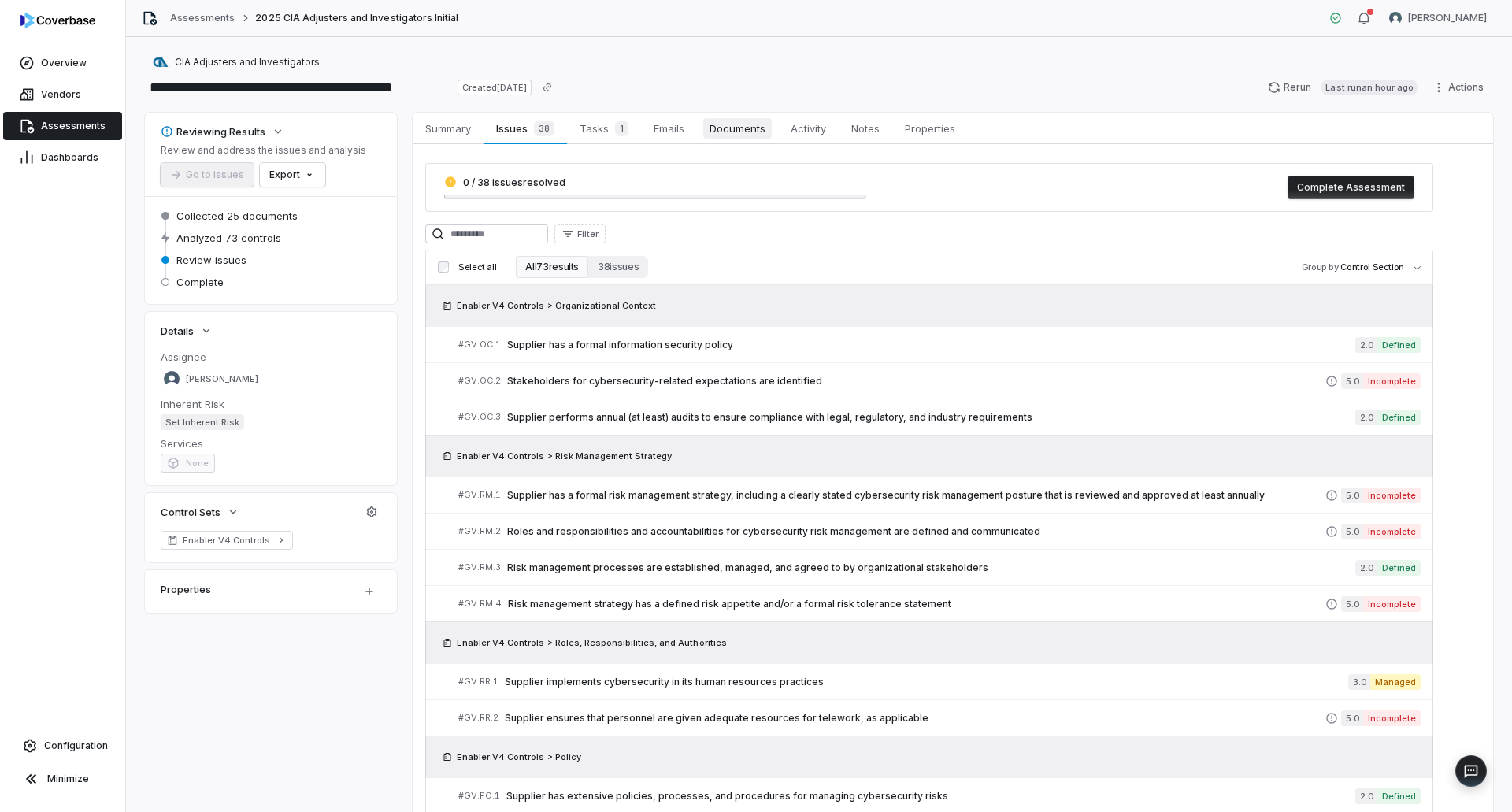
click at [741, 132] on span "Documents" at bounding box center [738, 127] width 68 height 20
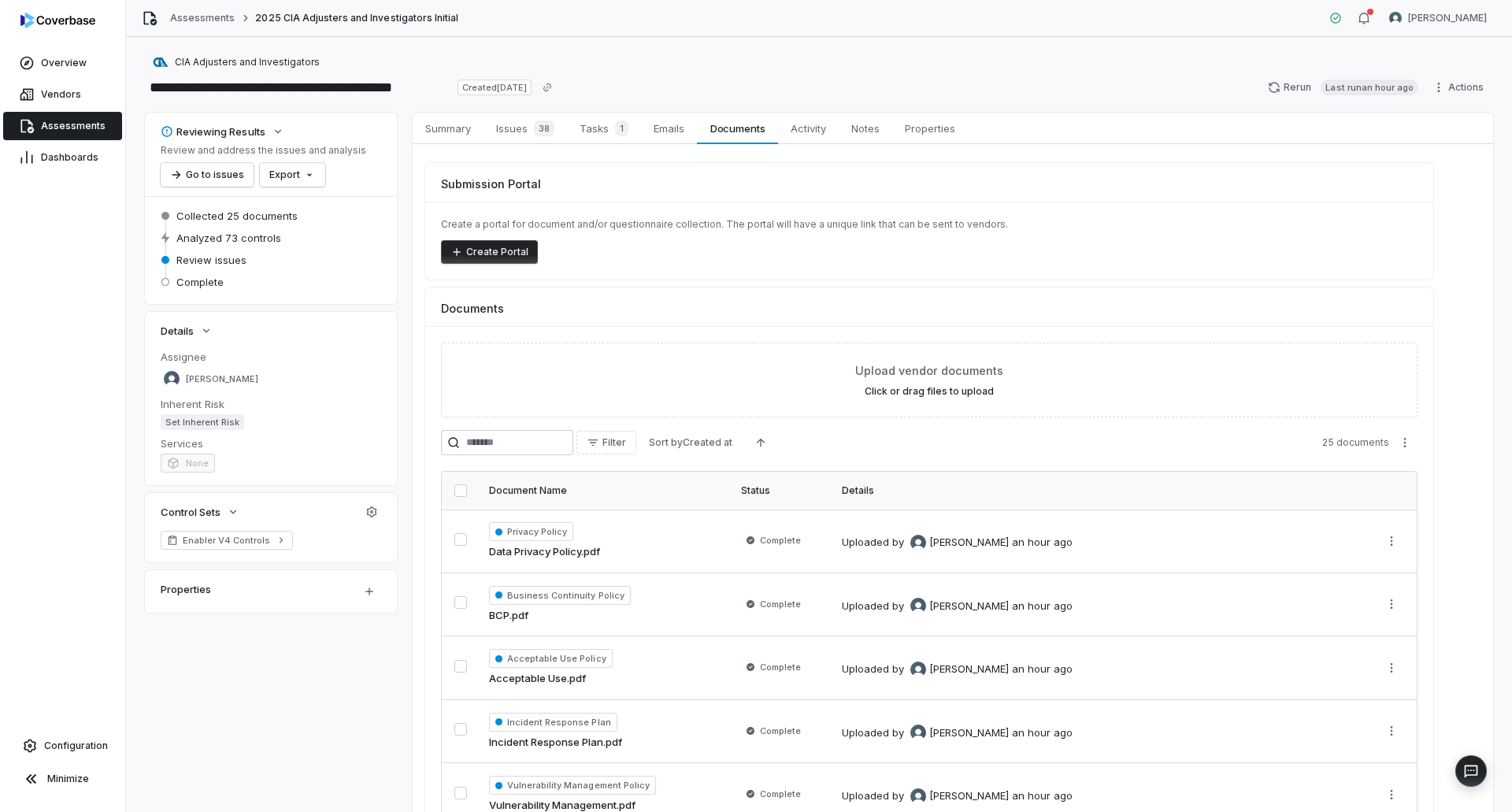
scroll to position [126, 0]
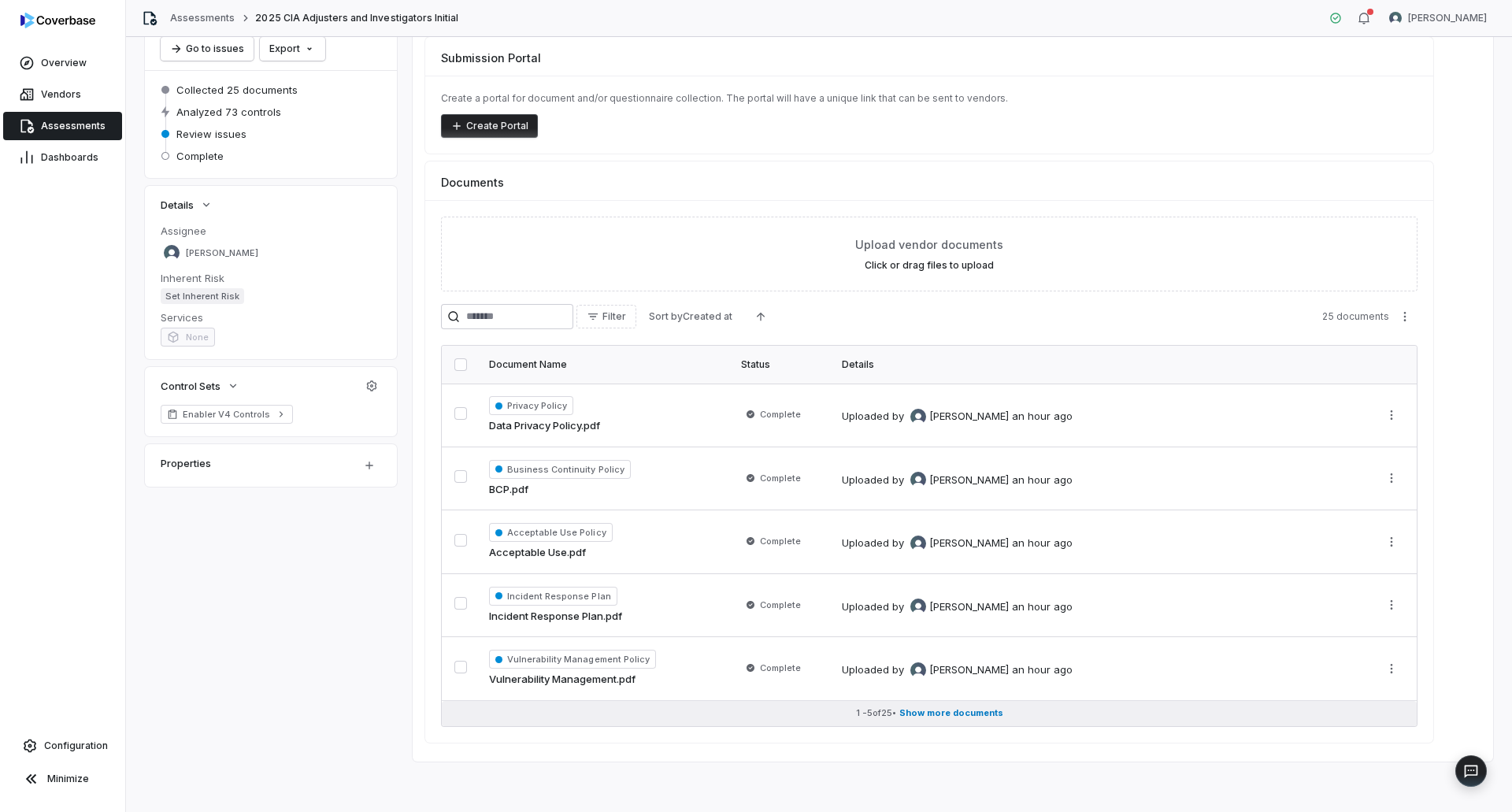
click at [958, 721] on button "1 - 5 of 25 • Show more documents" at bounding box center [929, 713] width 975 height 25
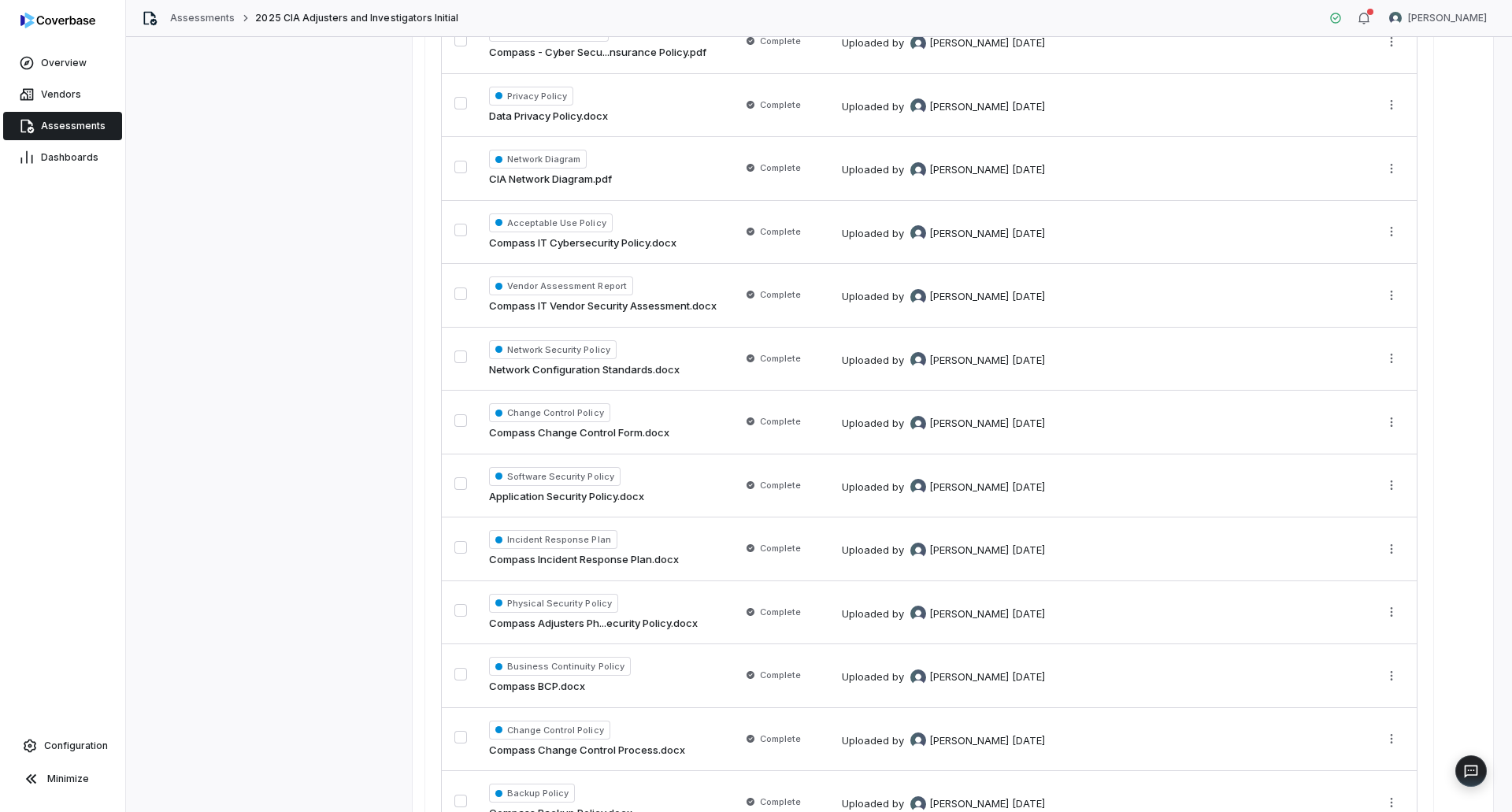
scroll to position [1394, 0]
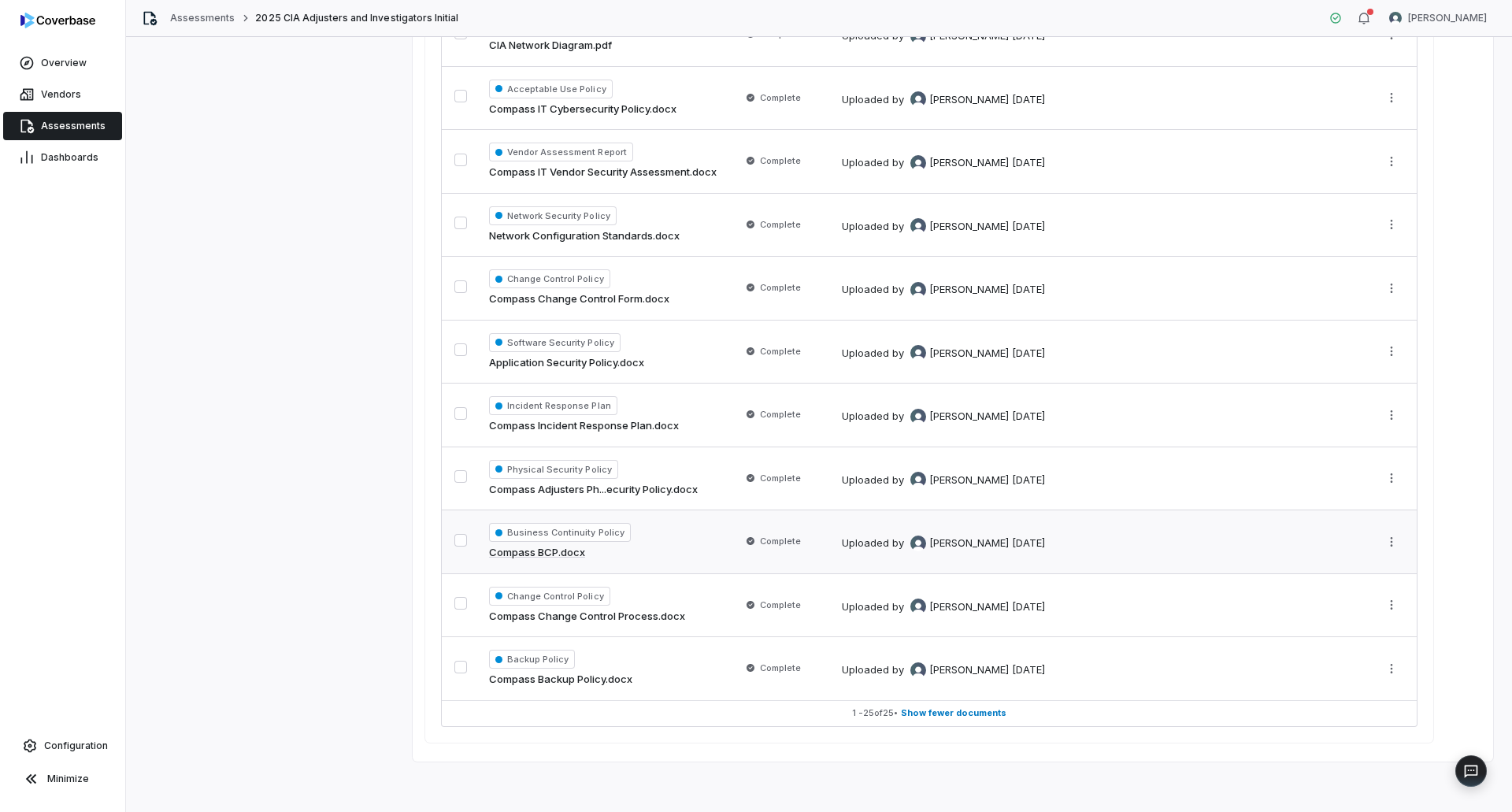
click at [540, 552] on link "Compass BCP.docx" at bounding box center [537, 552] width 96 height 16
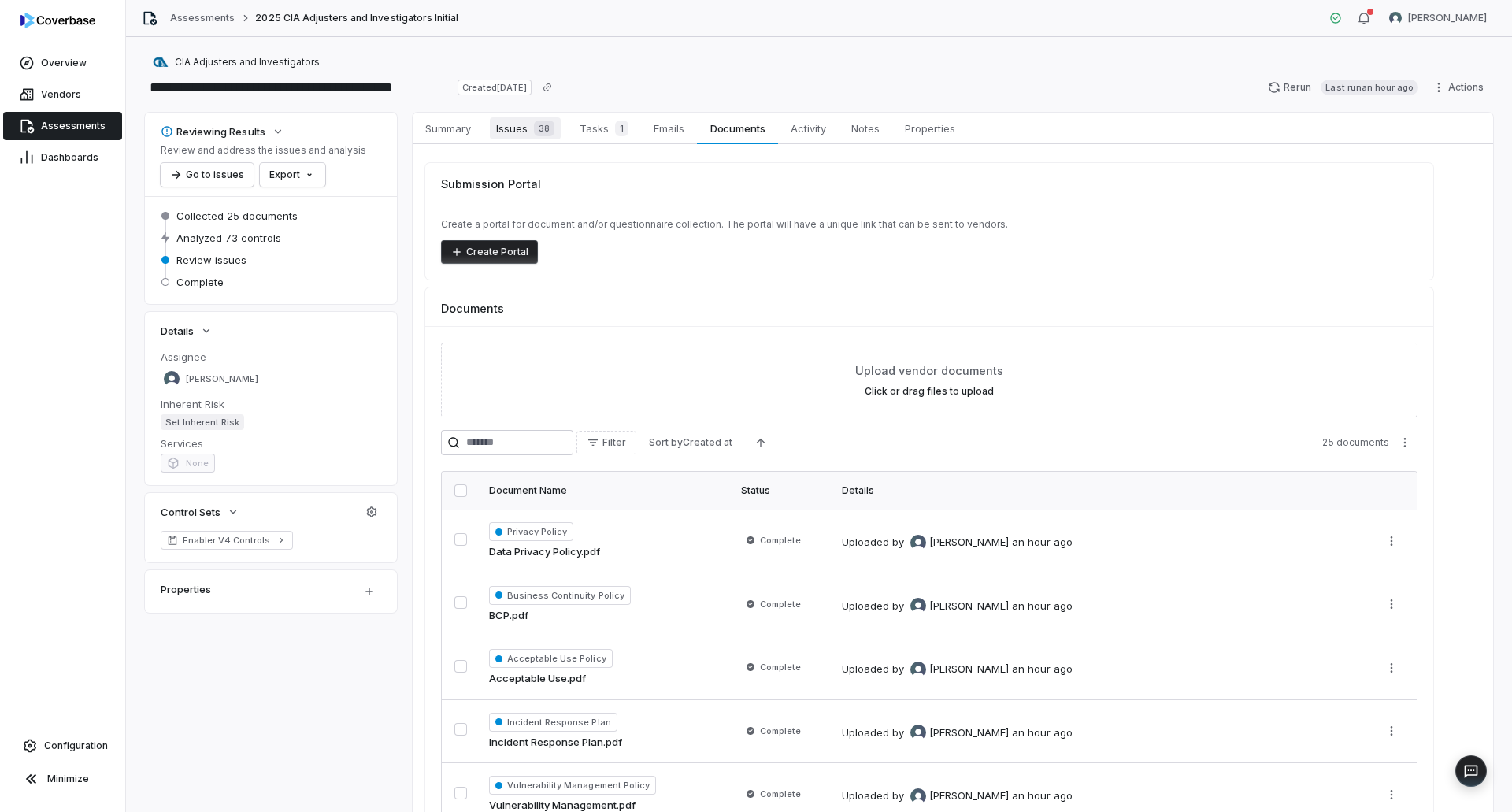
click at [512, 130] on span "Issues 38" at bounding box center [524, 128] width 71 height 22
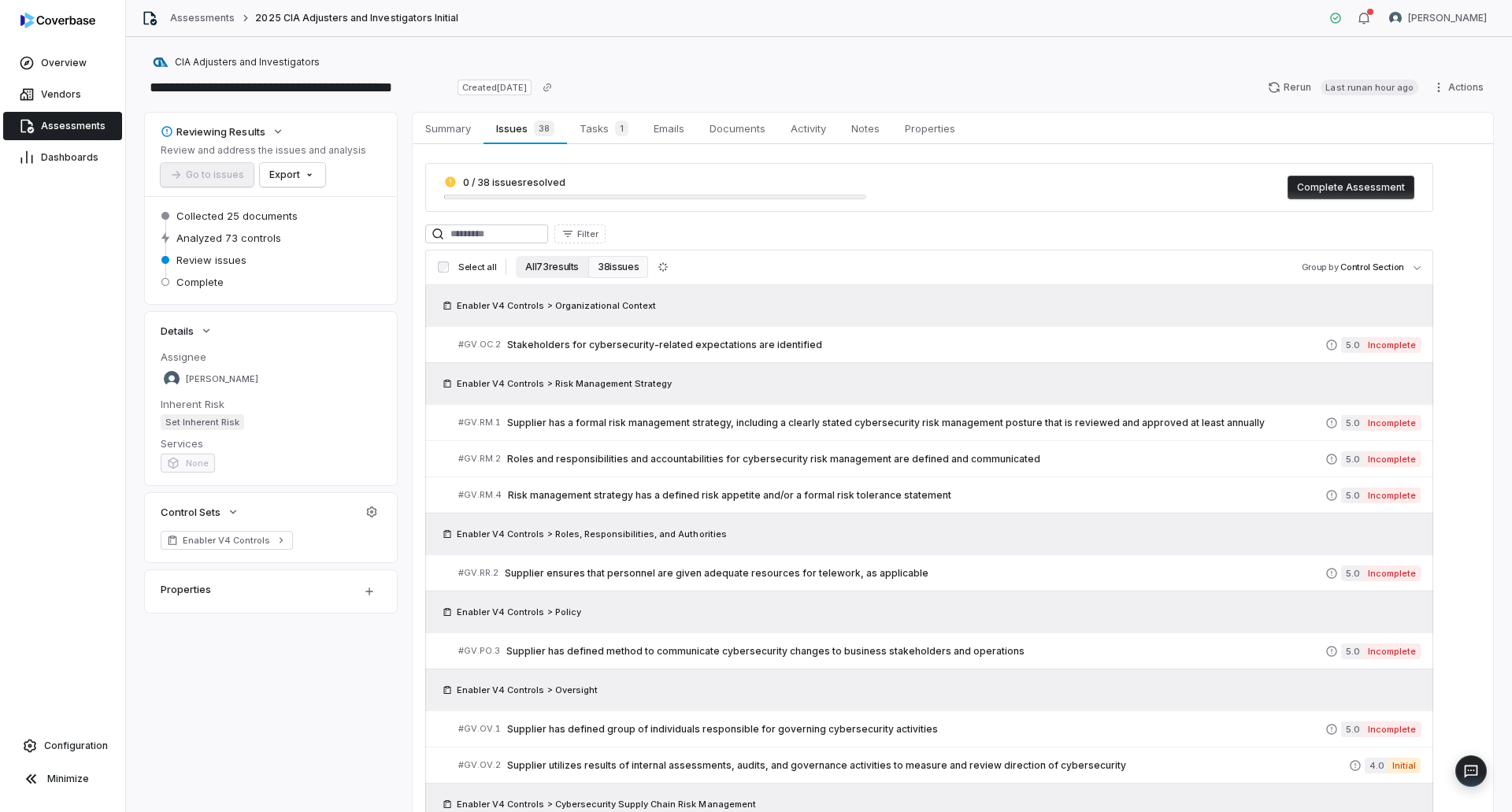
click at [559, 265] on button "All 73 results" at bounding box center [552, 266] width 72 height 22
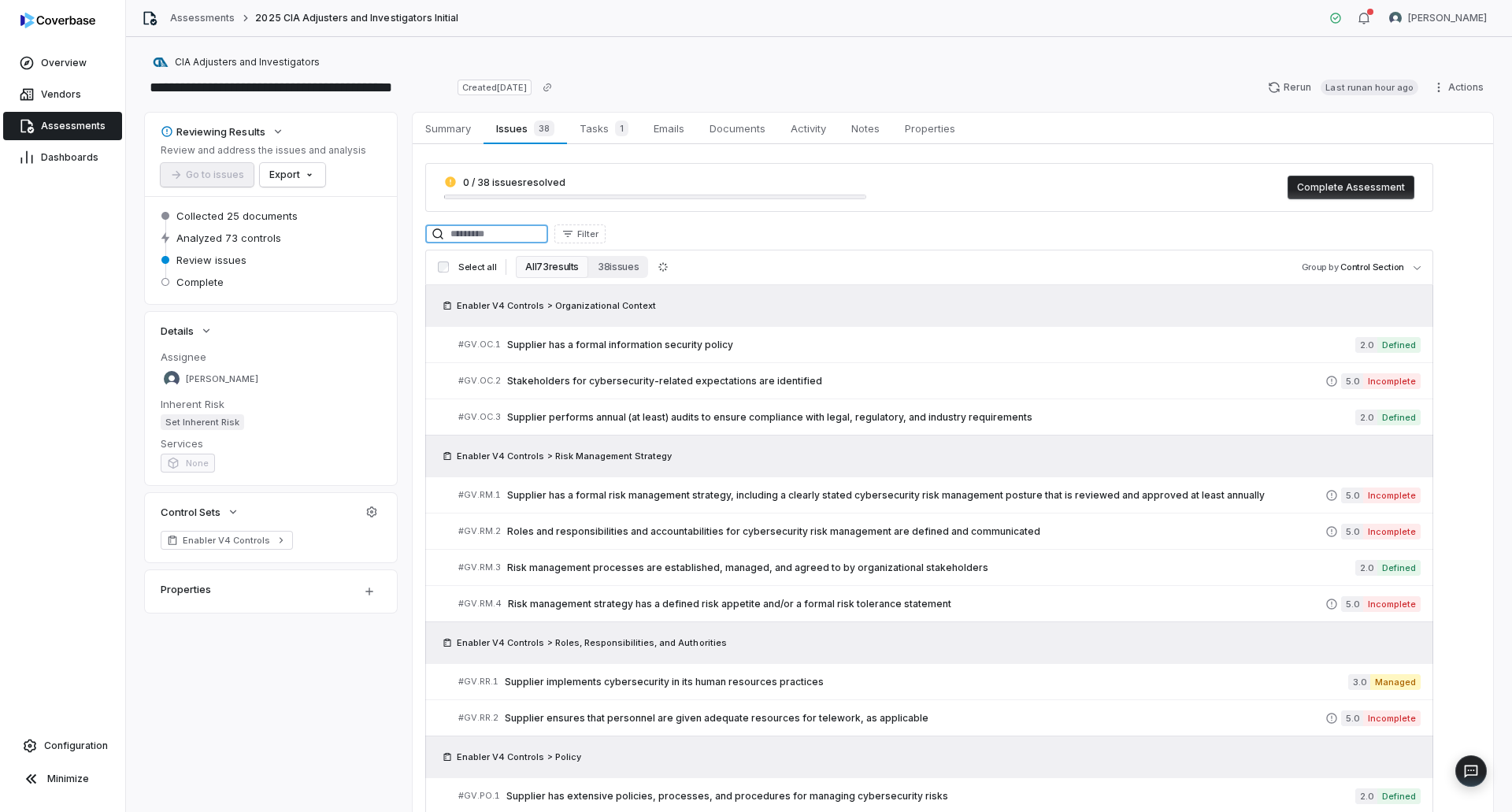
click at [530, 229] on input at bounding box center [486, 233] width 123 height 18
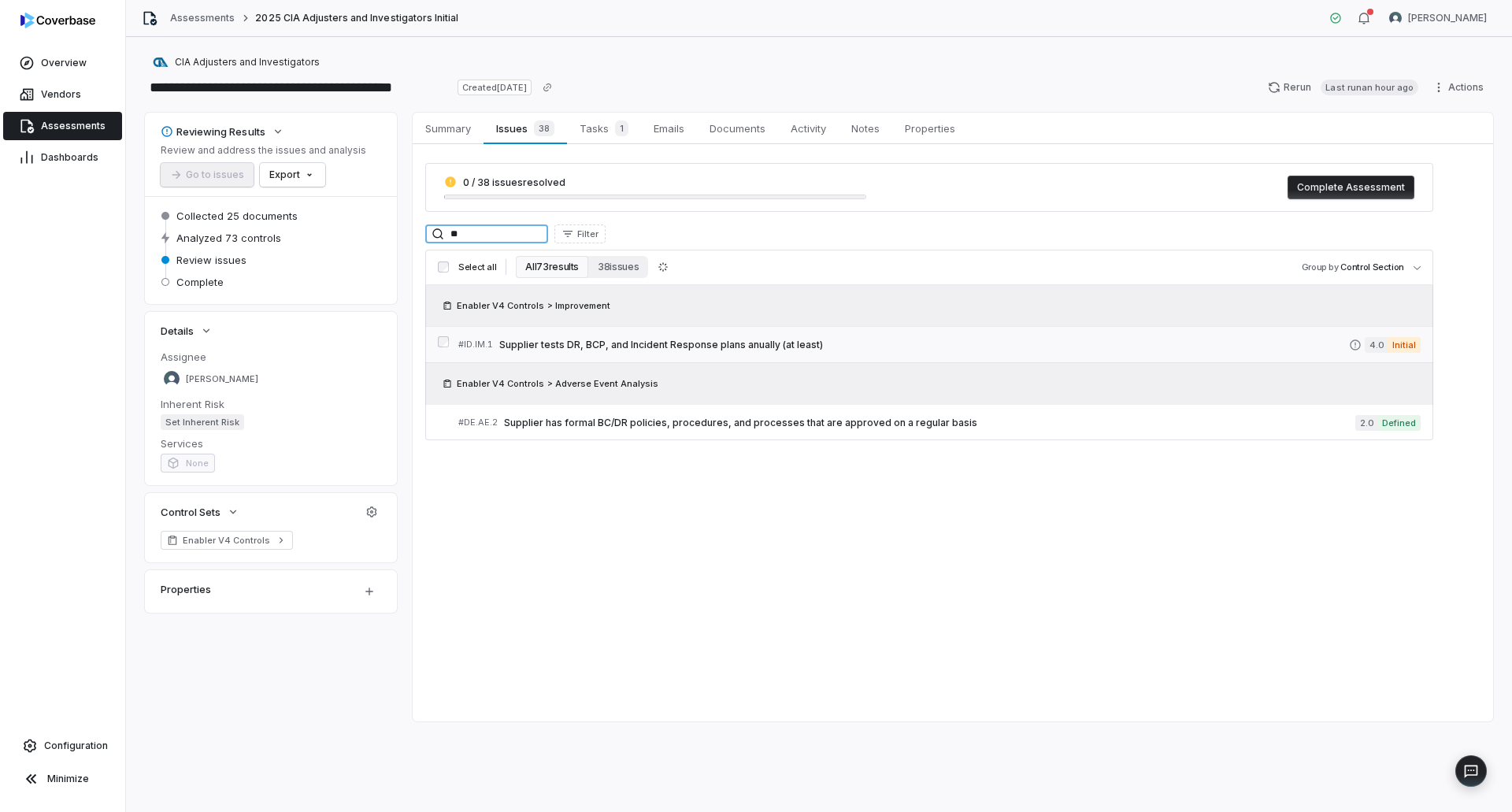
type input "**"
click at [686, 334] on link "# ID.IM.1 Supplier tests DR, BCP, and Incident Response plans anually (at least…" at bounding box center [939, 344] width 962 height 35
click at [771, 124] on span "Documents" at bounding box center [738, 127] width 68 height 20
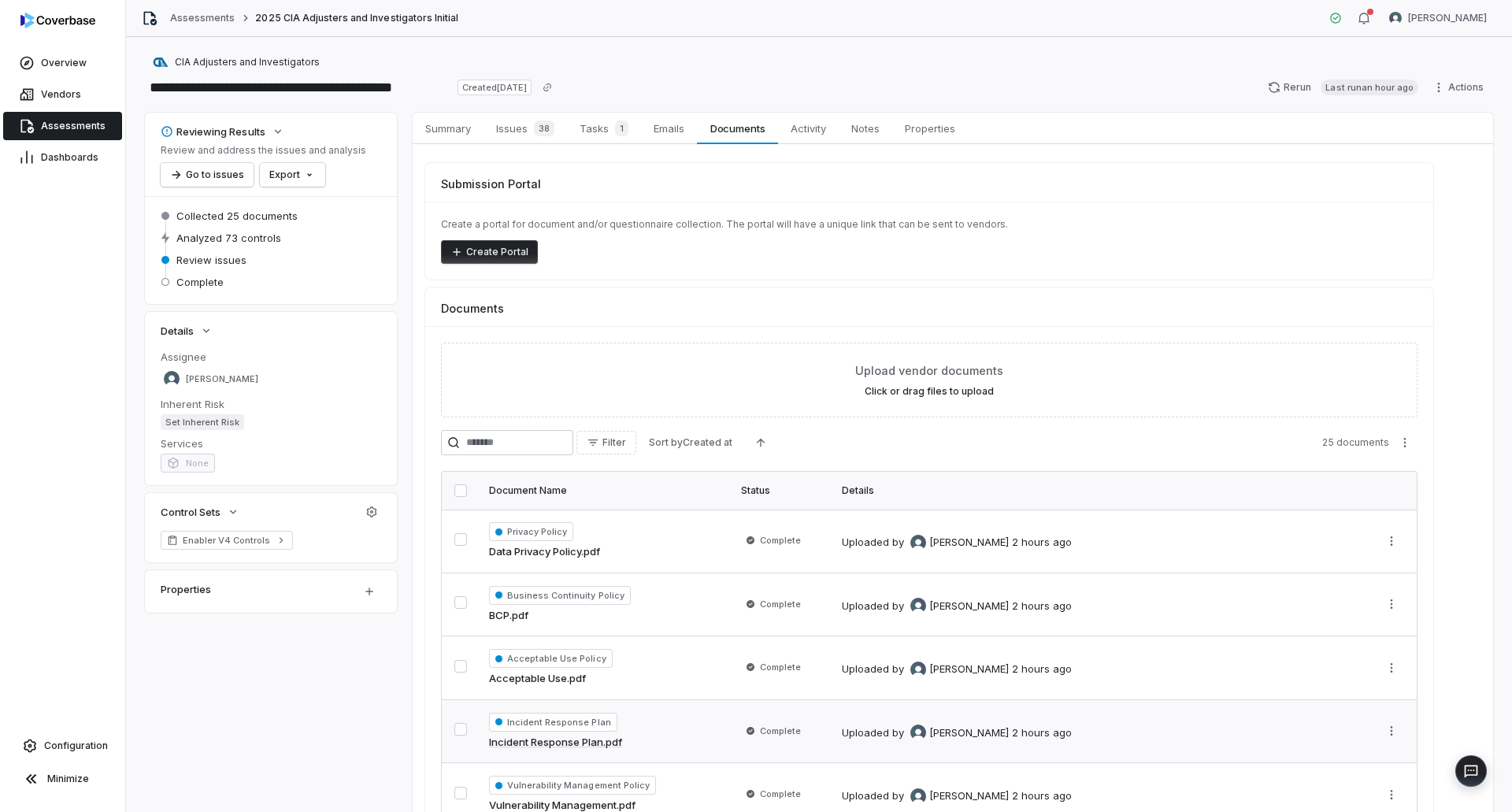
scroll to position [126, 0]
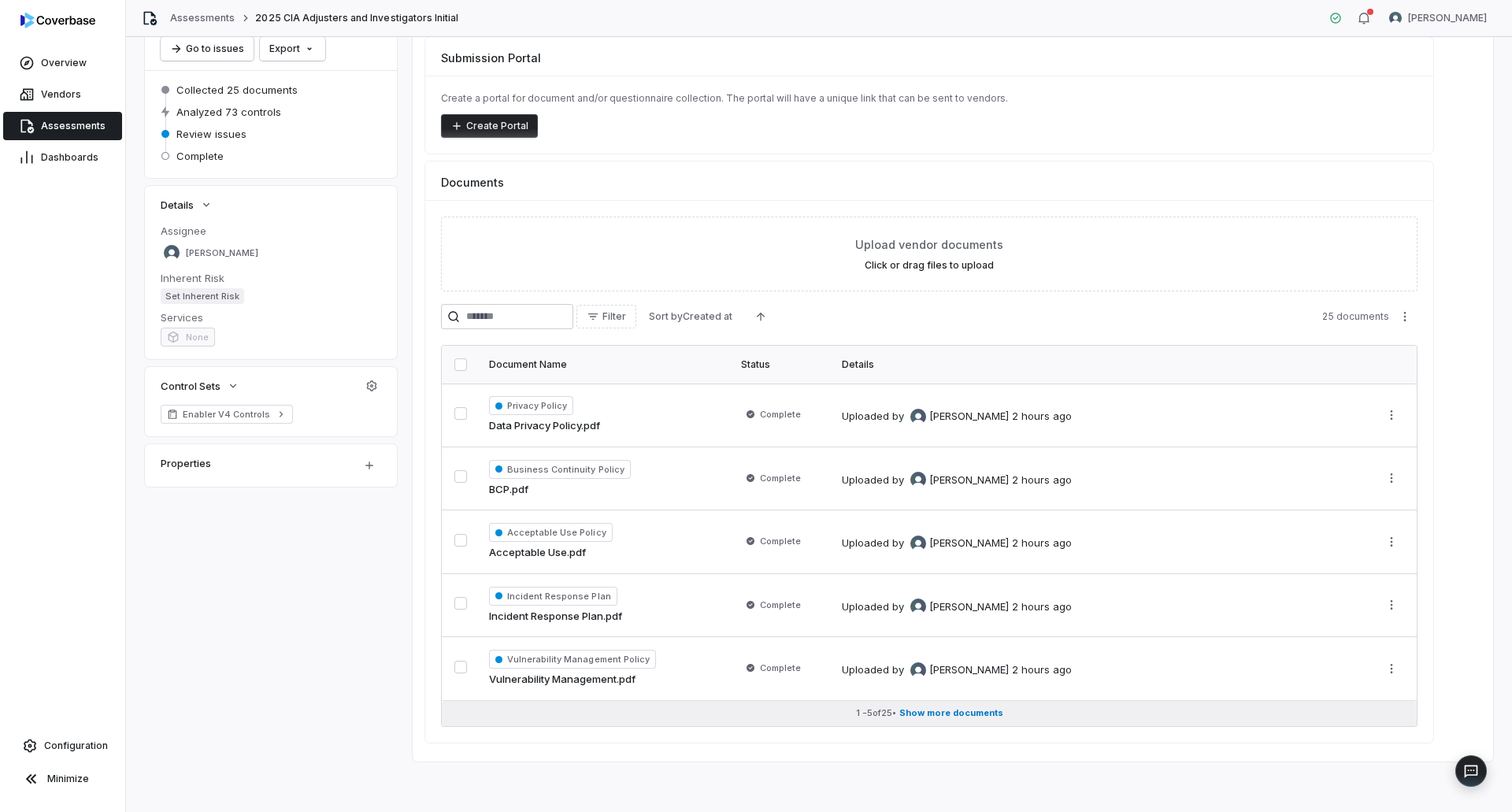
click at [924, 713] on span "Show more documents" at bounding box center [951, 713] width 104 height 12
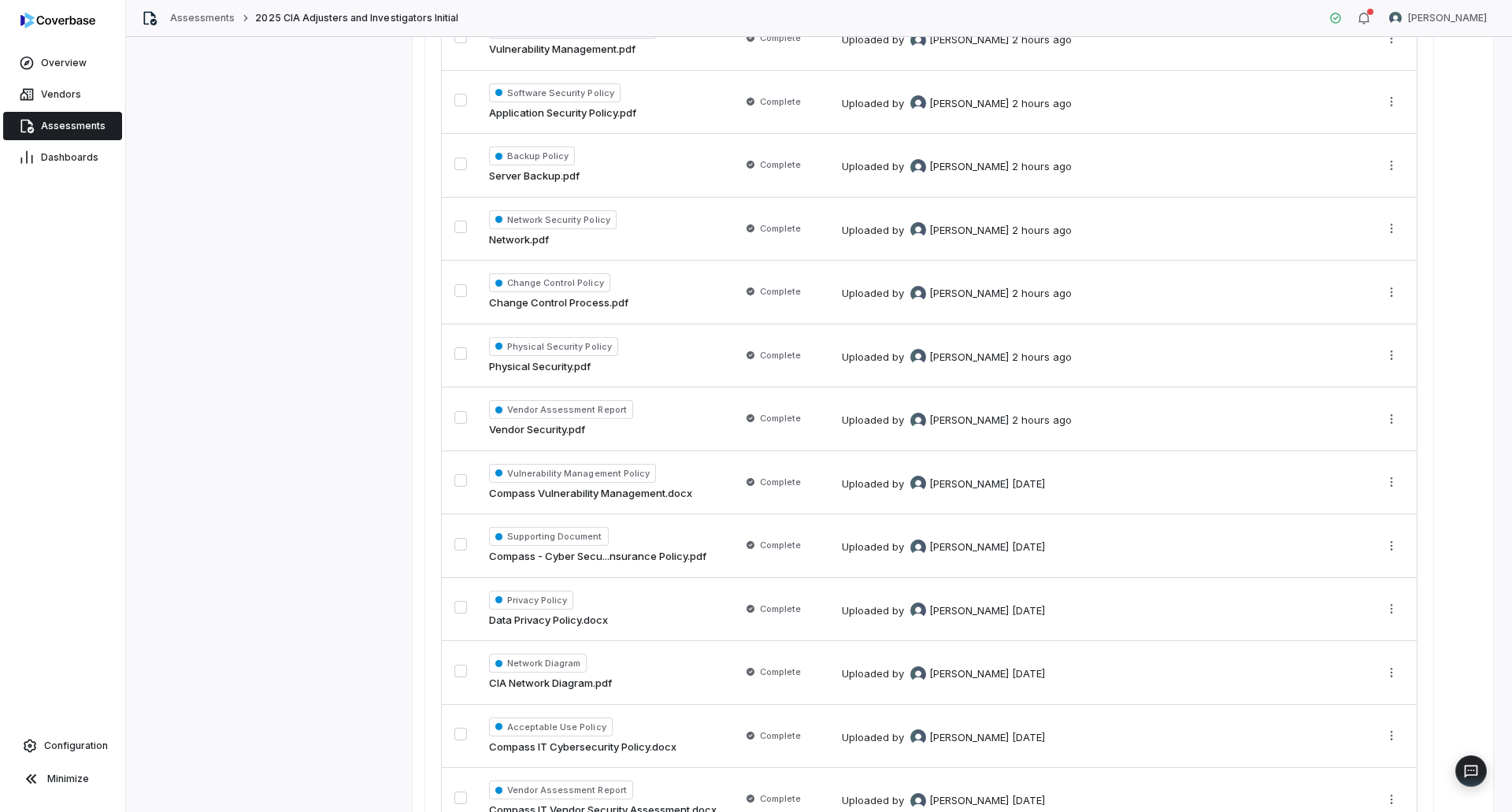
scroll to position [283, 0]
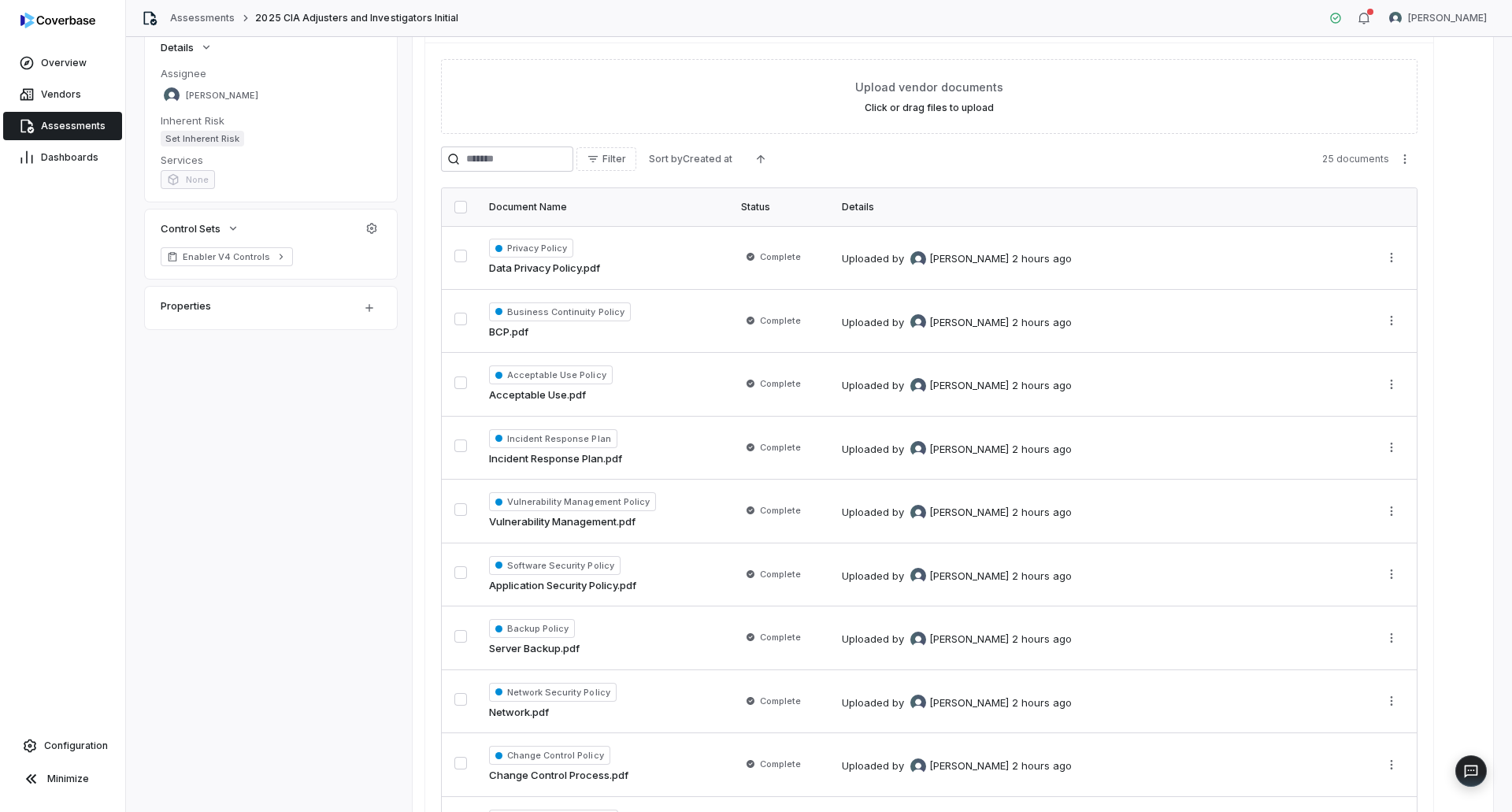
click at [48, 47] on div at bounding box center [62, 23] width 126 height 48
click at [76, 116] on link "Assessments" at bounding box center [62, 125] width 119 height 28
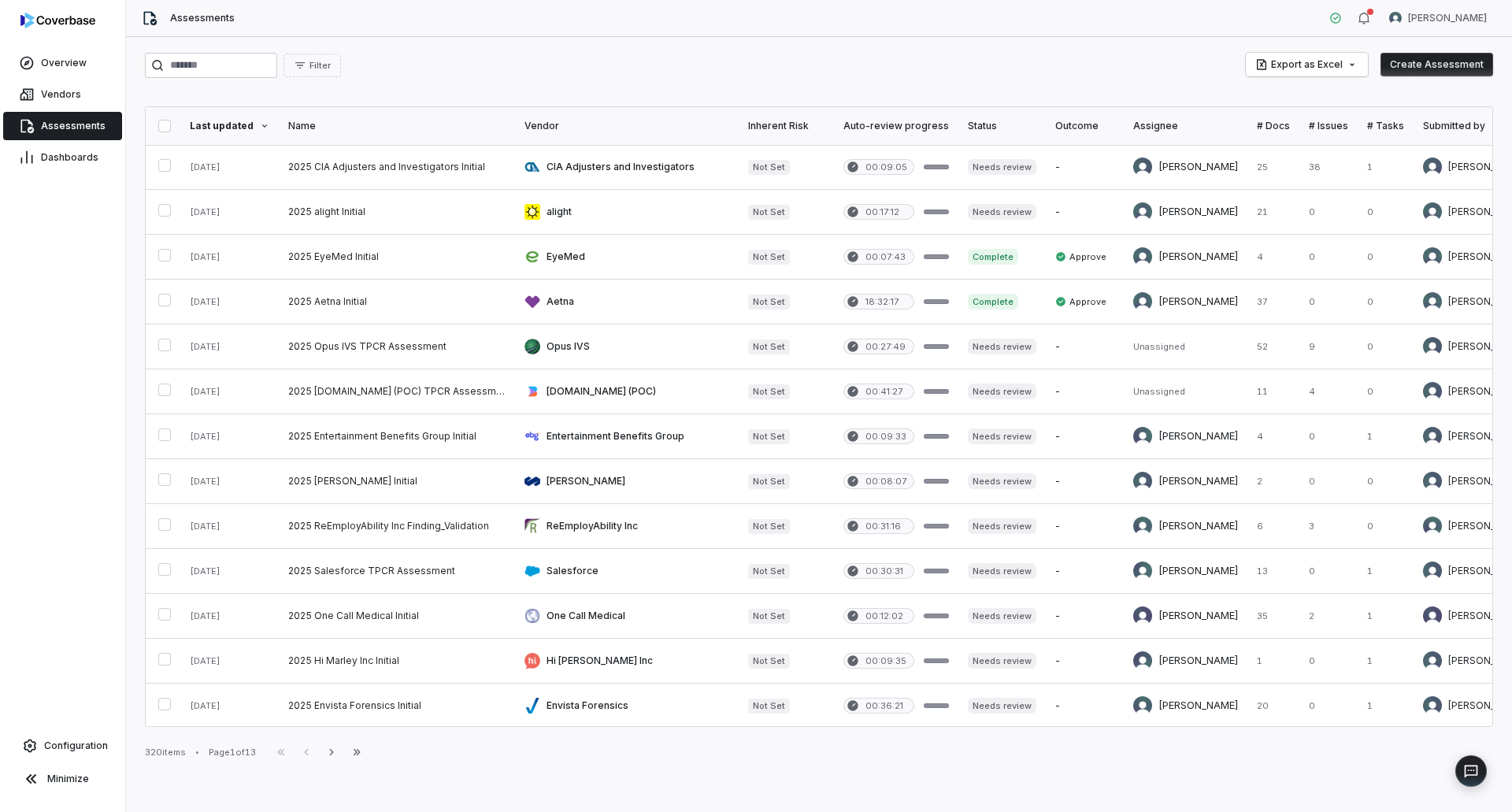
click at [568, 776] on div "Filter Export as Excel Create Assessment Last updated Name Vendor Inherent Risk…" at bounding box center [819, 424] width 1386 height 774
click at [505, 82] on div "Filter Export as Excel Create Assessment Last updated Name Vendor Inherent Risk…" at bounding box center [819, 424] width 1386 height 774
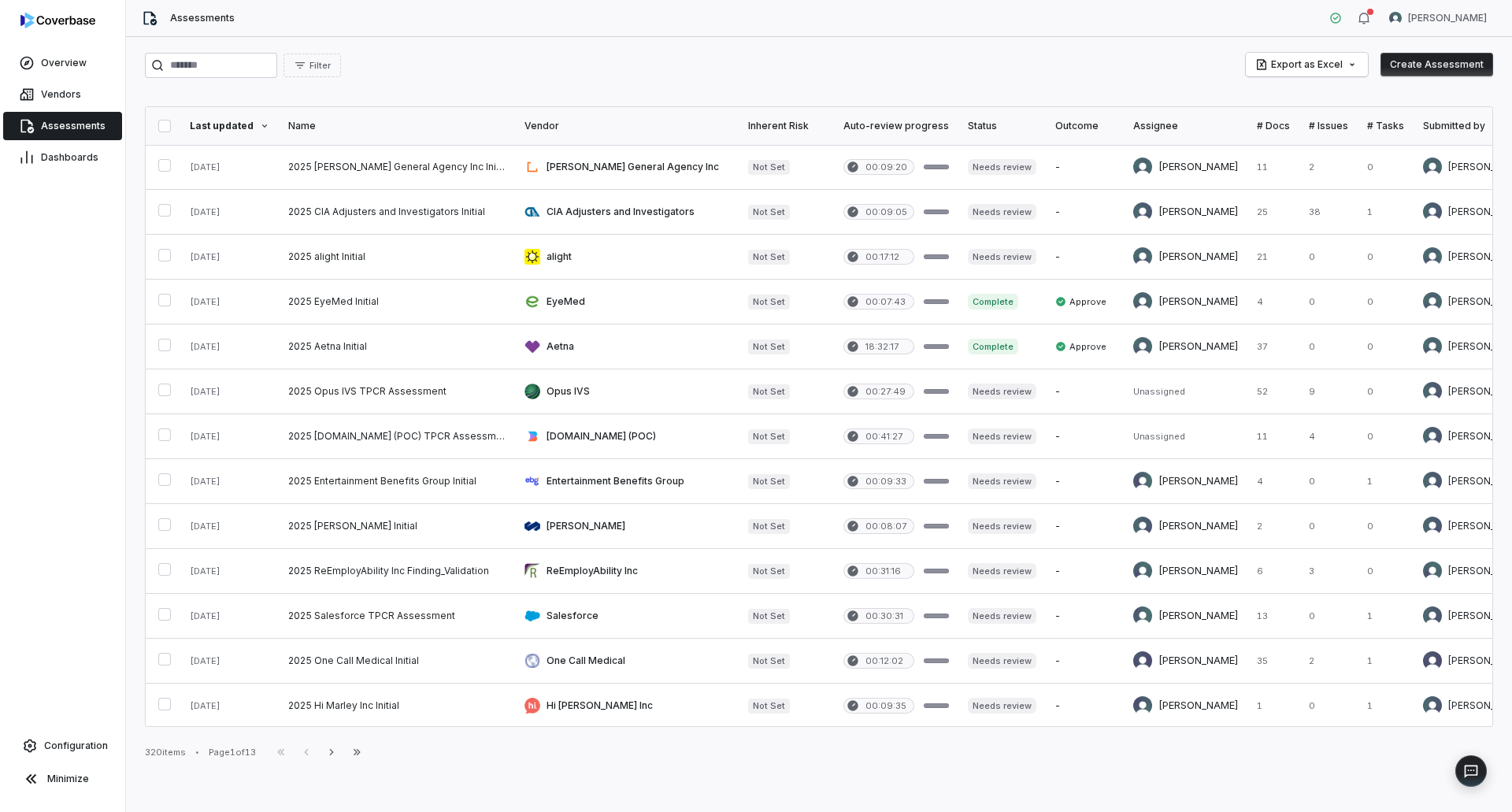
click at [478, 69] on div "Filter Export as Excel Create Assessment" at bounding box center [819, 65] width 1349 height 25
click at [792, 66] on div "Filter Export as Excel Create Assessment" at bounding box center [819, 65] width 1349 height 25
